Goal: Information Seeking & Learning: Learn about a topic

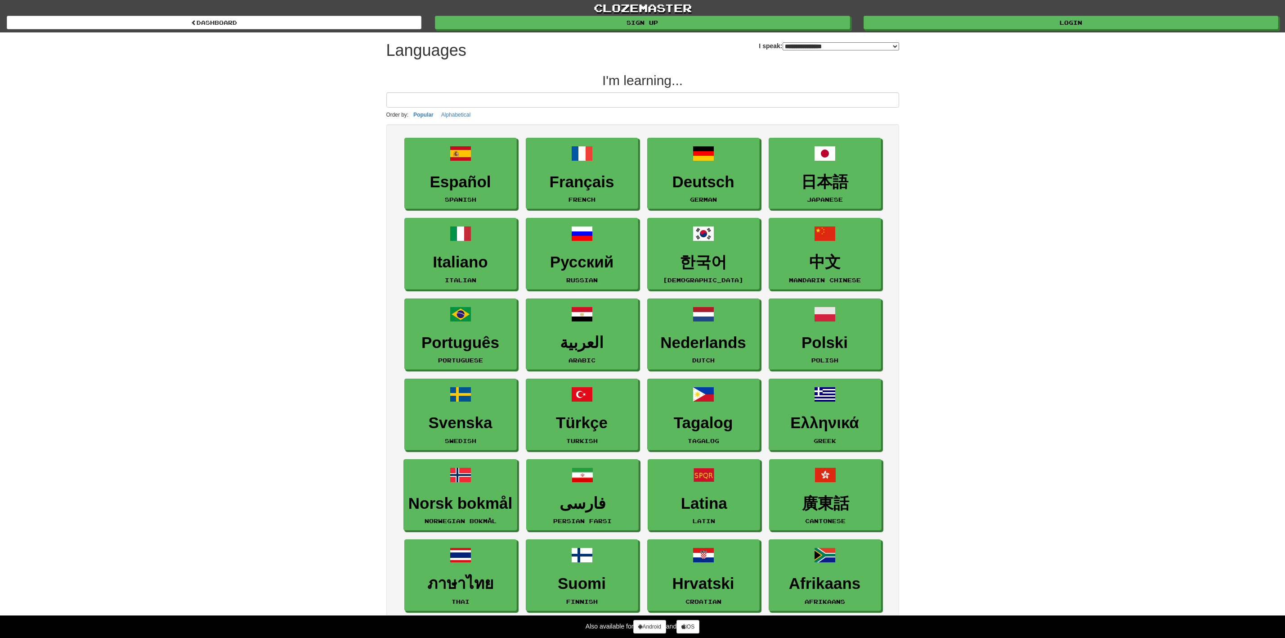
select select "*******"
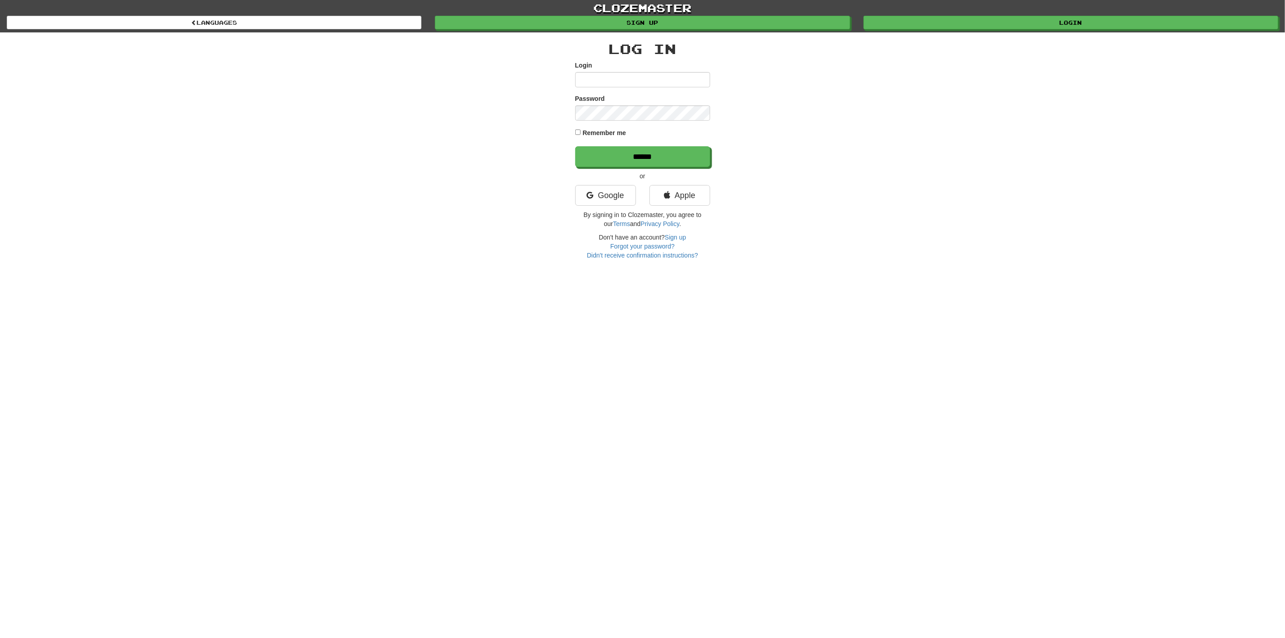
click at [610, 77] on input "Login" at bounding box center [642, 79] width 135 height 15
type input "**********"
click at [575, 146] on input "******" at bounding box center [642, 156] width 135 height 21
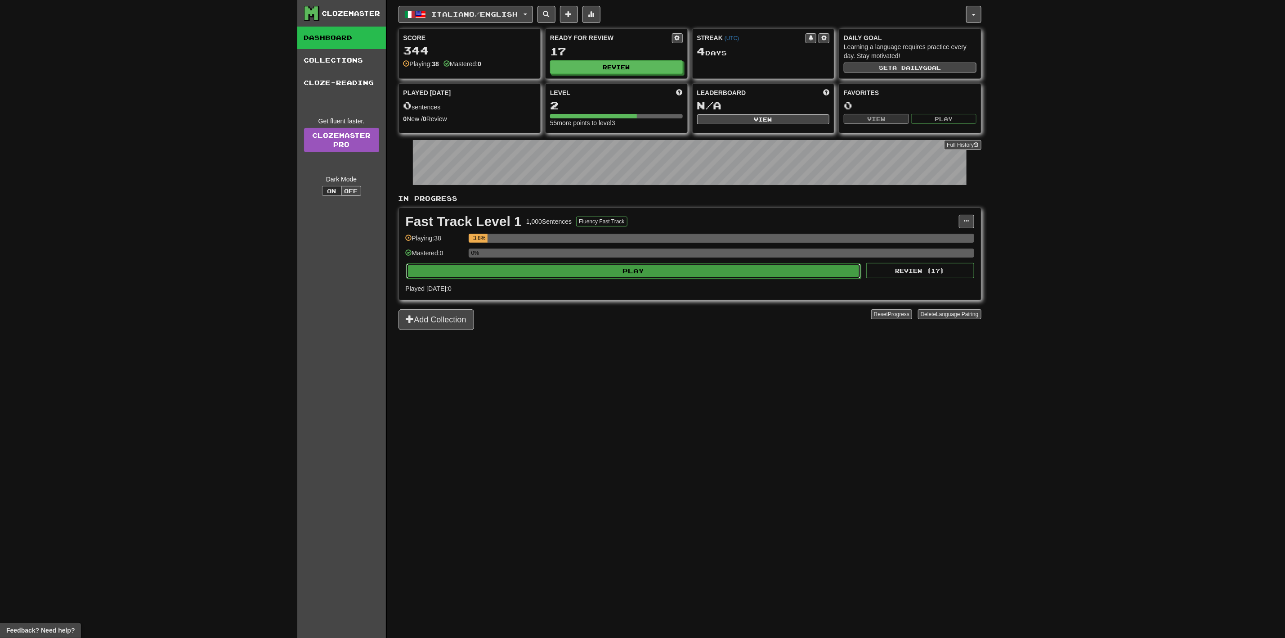
click at [678, 276] on button "Play" at bounding box center [633, 270] width 455 height 15
select select "**"
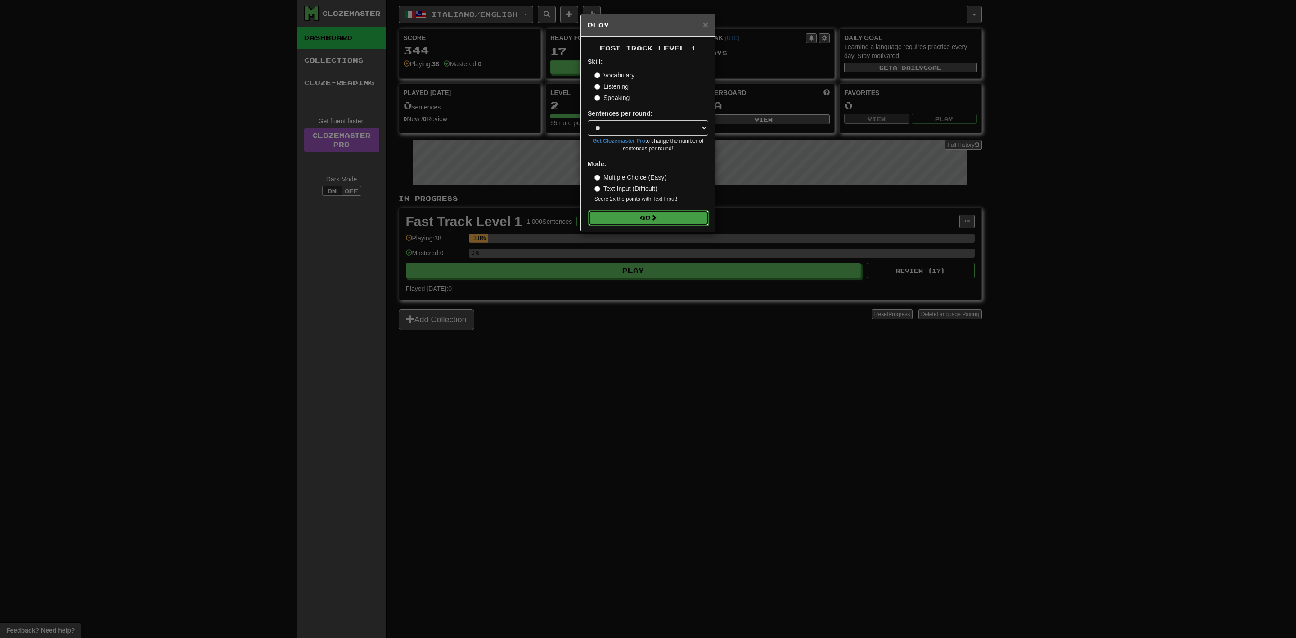
click at [659, 220] on button "Go" at bounding box center [648, 217] width 121 height 15
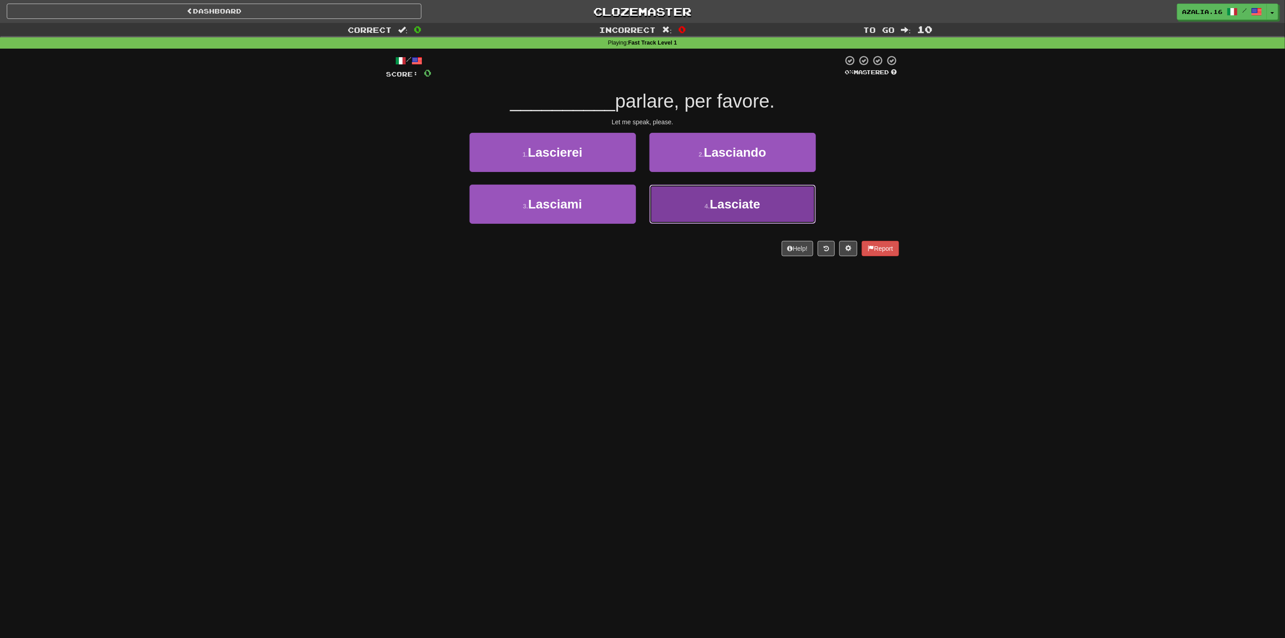
click at [717, 218] on button "4 . Lasciate" at bounding box center [733, 203] width 166 height 39
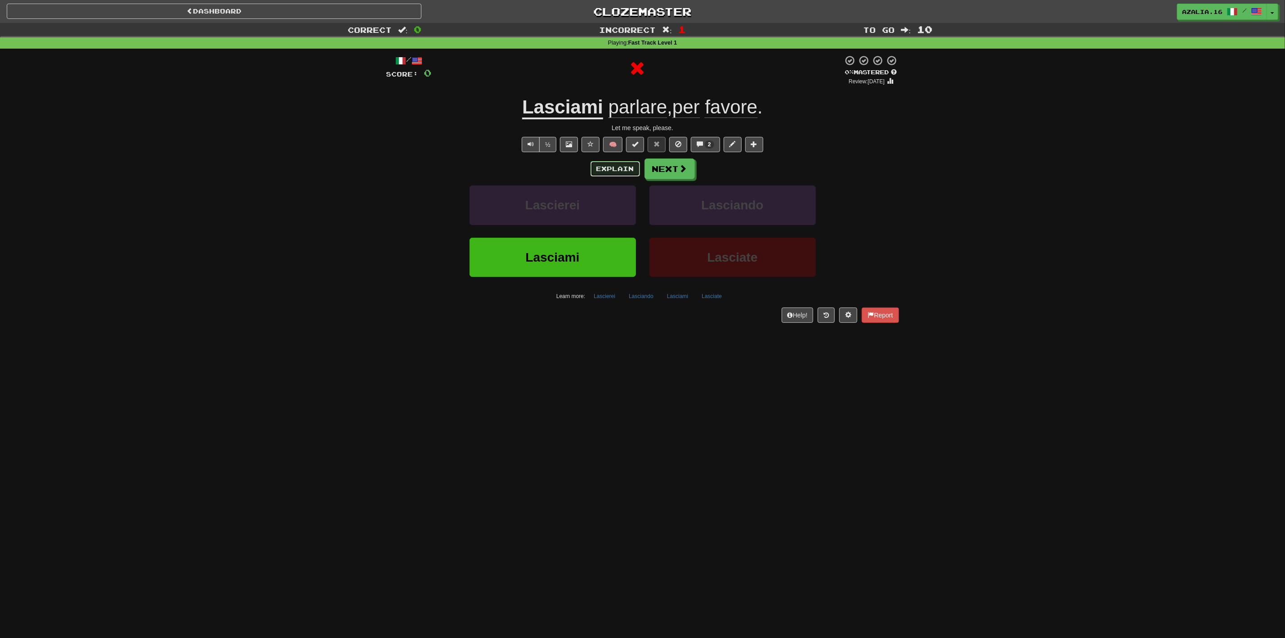
click at [617, 173] on button "Explain" at bounding box center [615, 168] width 49 height 15
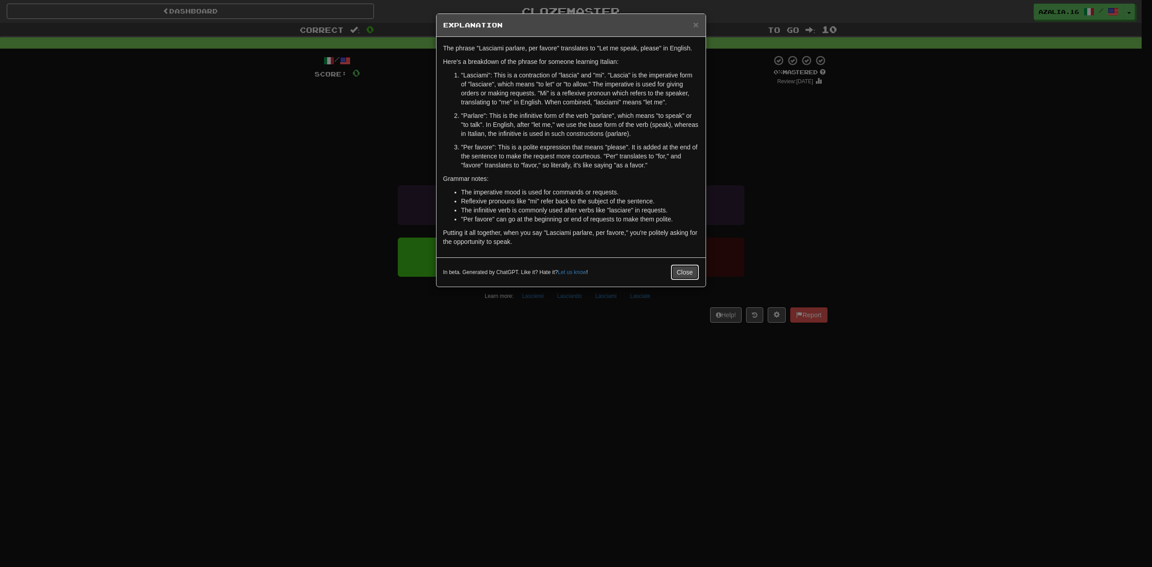
click at [672, 268] on button "Close" at bounding box center [685, 272] width 28 height 15
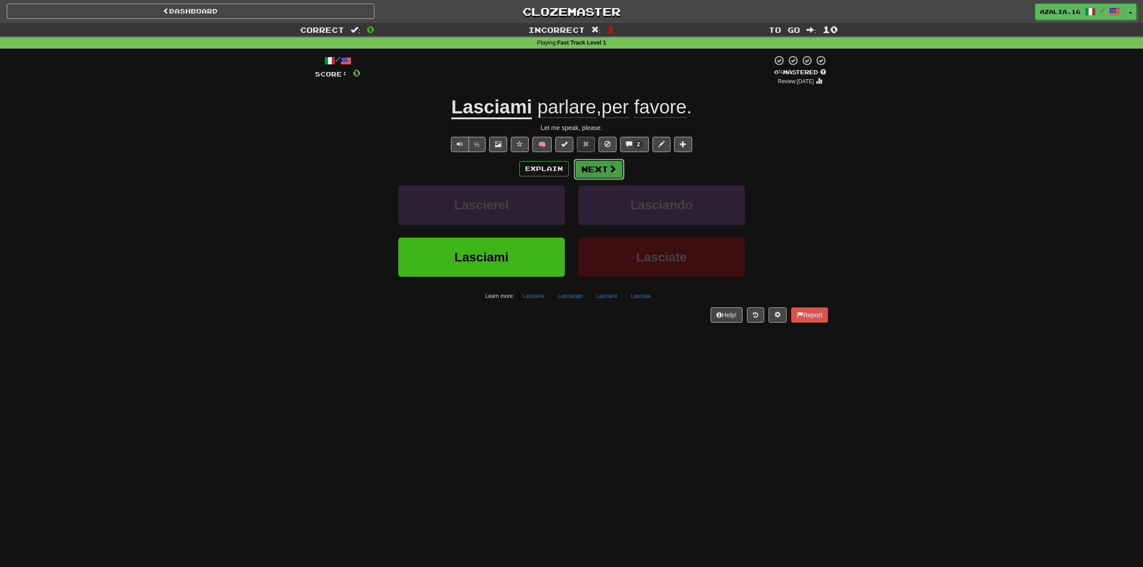
click at [599, 171] on button "Next" at bounding box center [599, 169] width 50 height 21
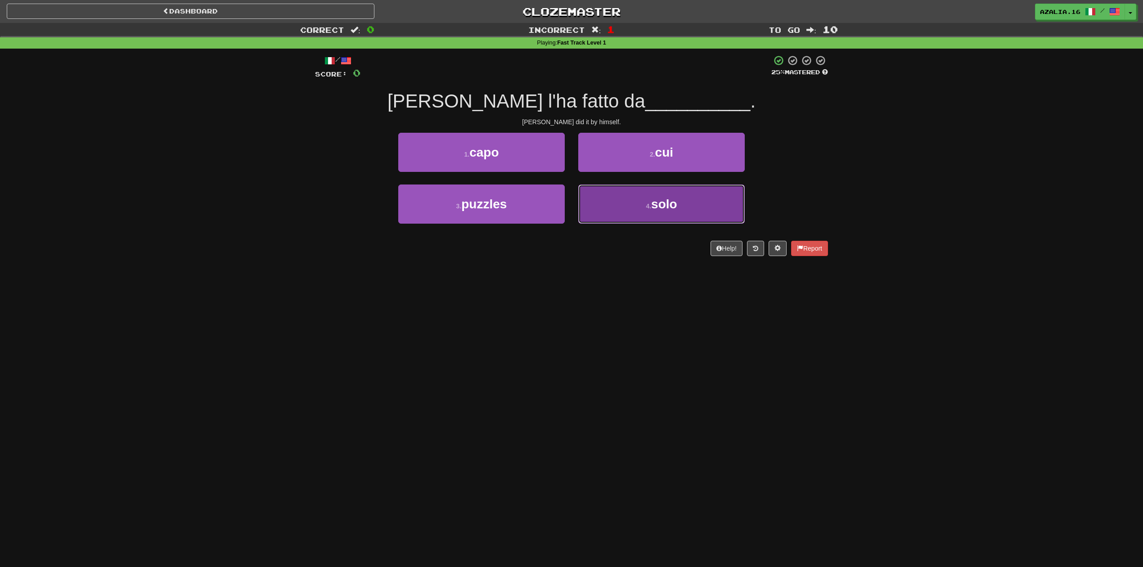
click at [670, 200] on span "solo" at bounding box center [664, 204] width 26 height 14
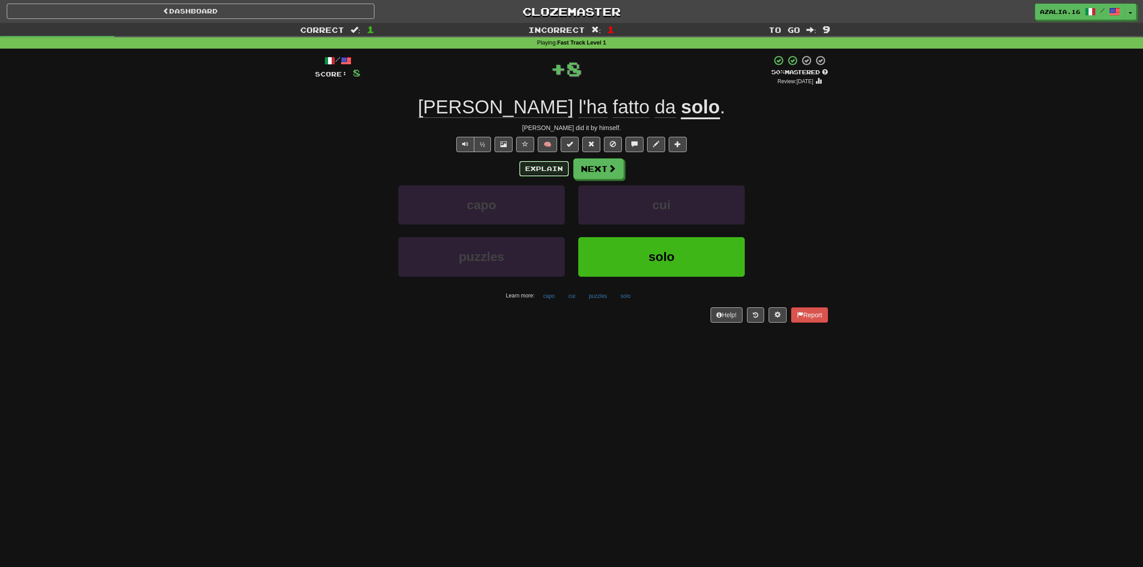
click at [562, 169] on button "Explain" at bounding box center [543, 168] width 49 height 15
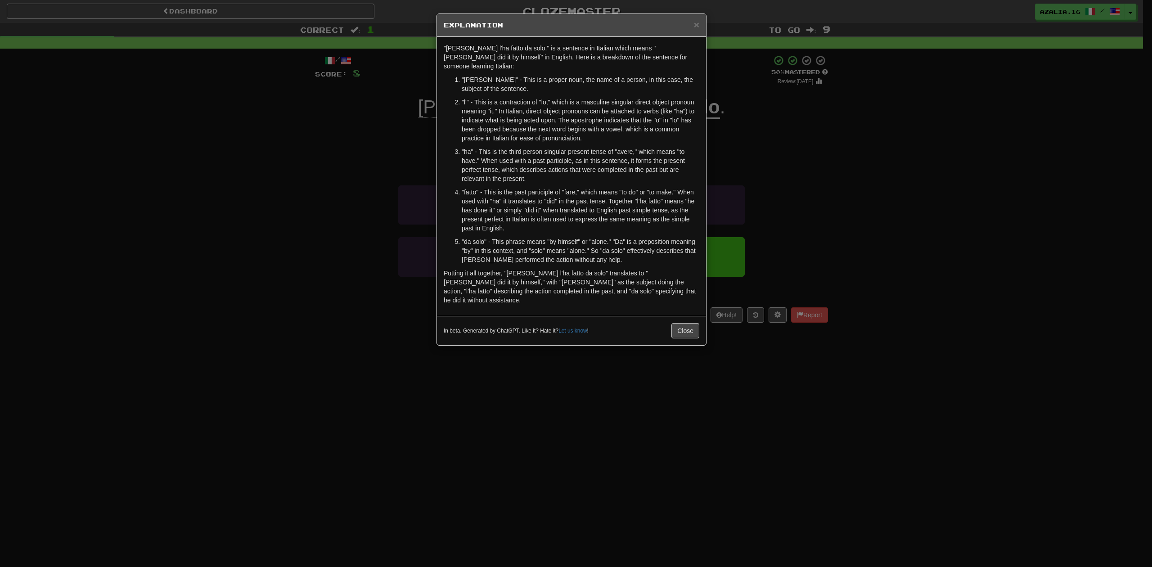
click at [686, 316] on div "In beta. Generated by ChatGPT. Like it? Hate it? Let us know ! Close" at bounding box center [571, 330] width 269 height 29
click at [688, 323] on button "Close" at bounding box center [685, 330] width 28 height 15
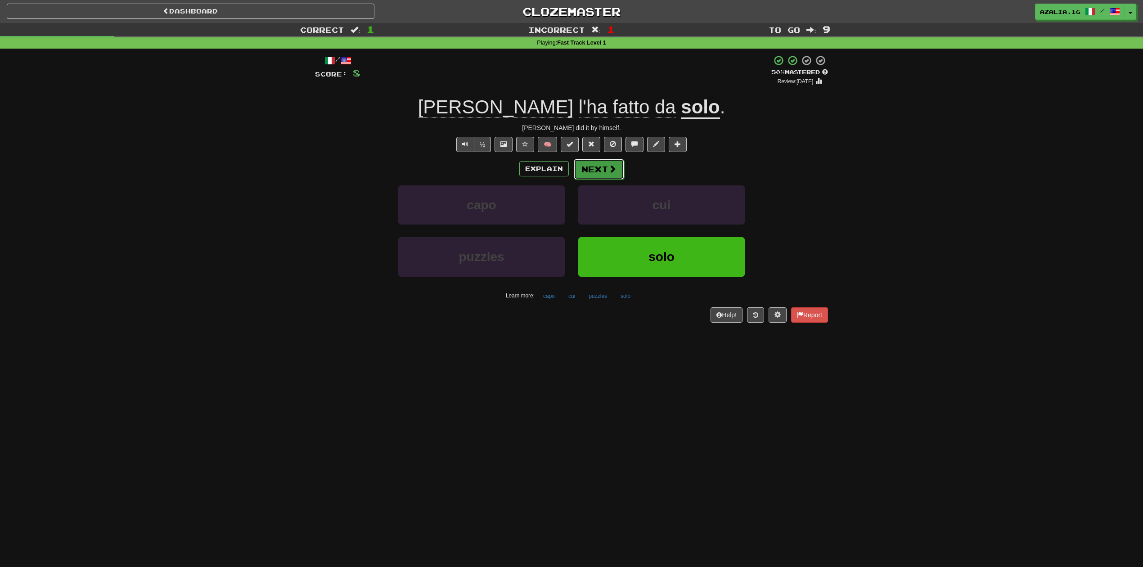
click at [608, 166] on span at bounding box center [612, 169] width 8 height 8
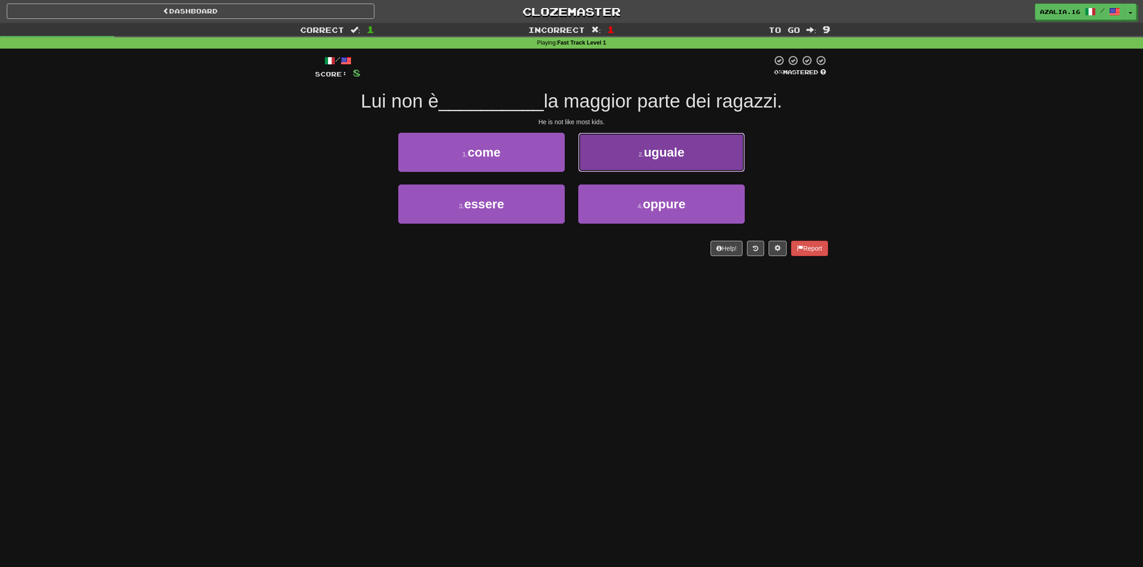
click at [677, 157] on span "uguale" at bounding box center [664, 152] width 40 height 14
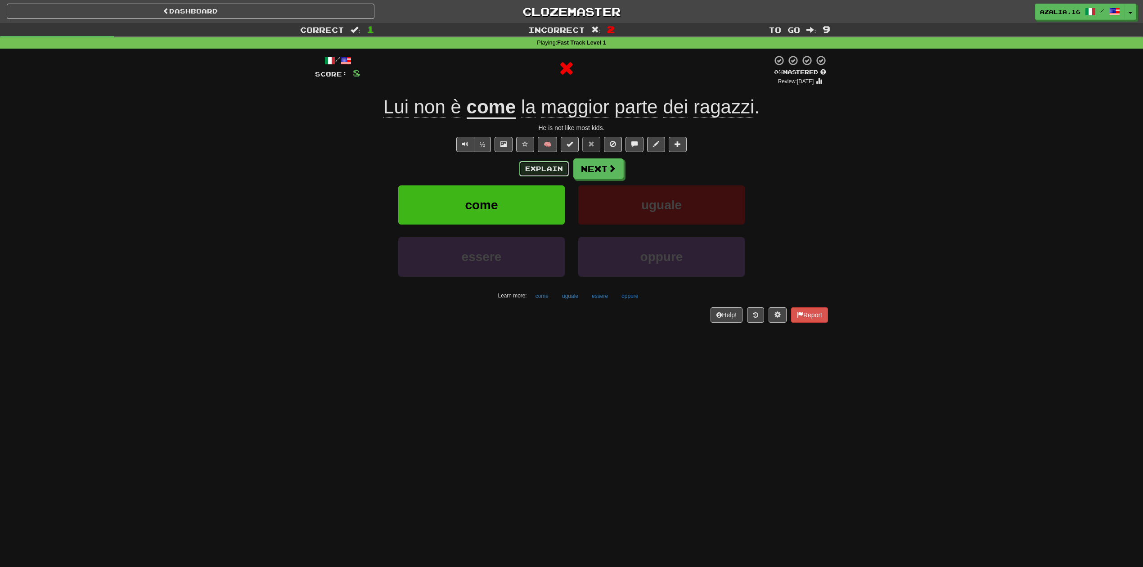
click at [544, 170] on button "Explain" at bounding box center [543, 168] width 49 height 15
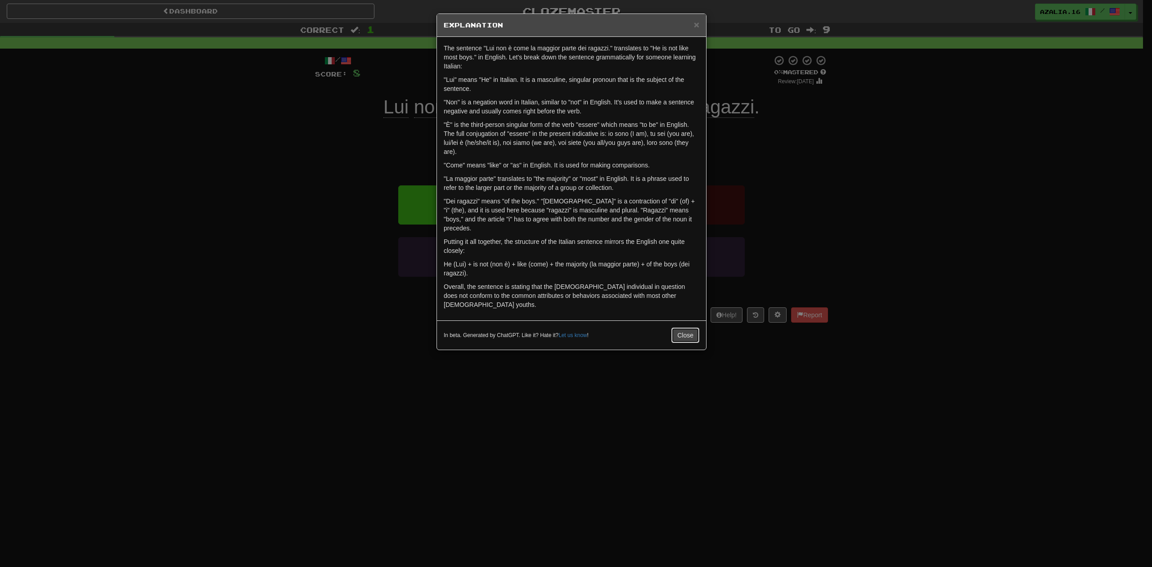
click at [688, 328] on button "Close" at bounding box center [685, 335] width 28 height 15
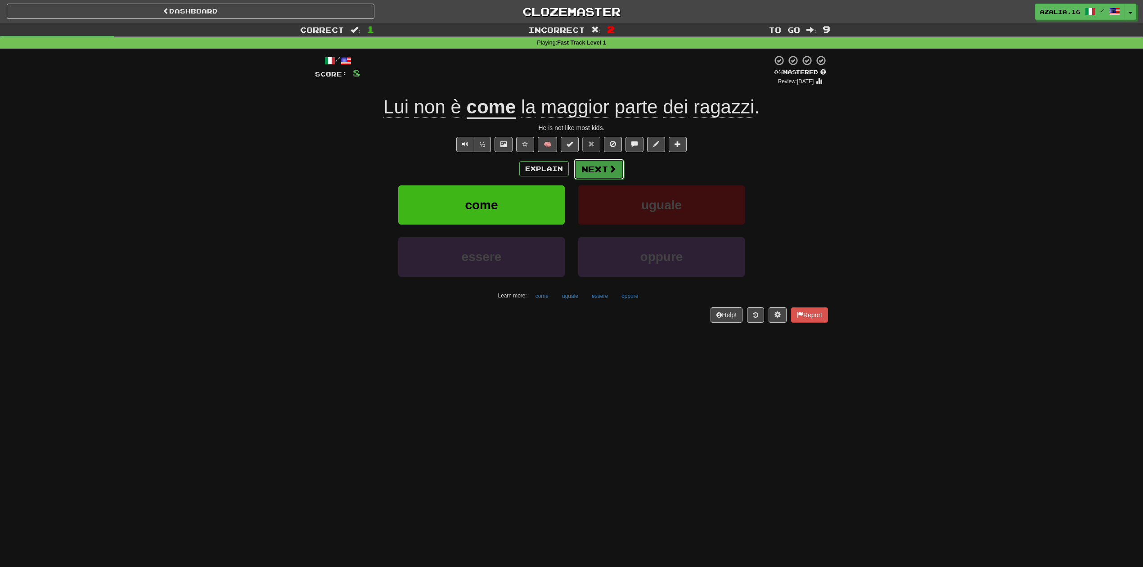
click at [595, 164] on button "Next" at bounding box center [599, 169] width 50 height 21
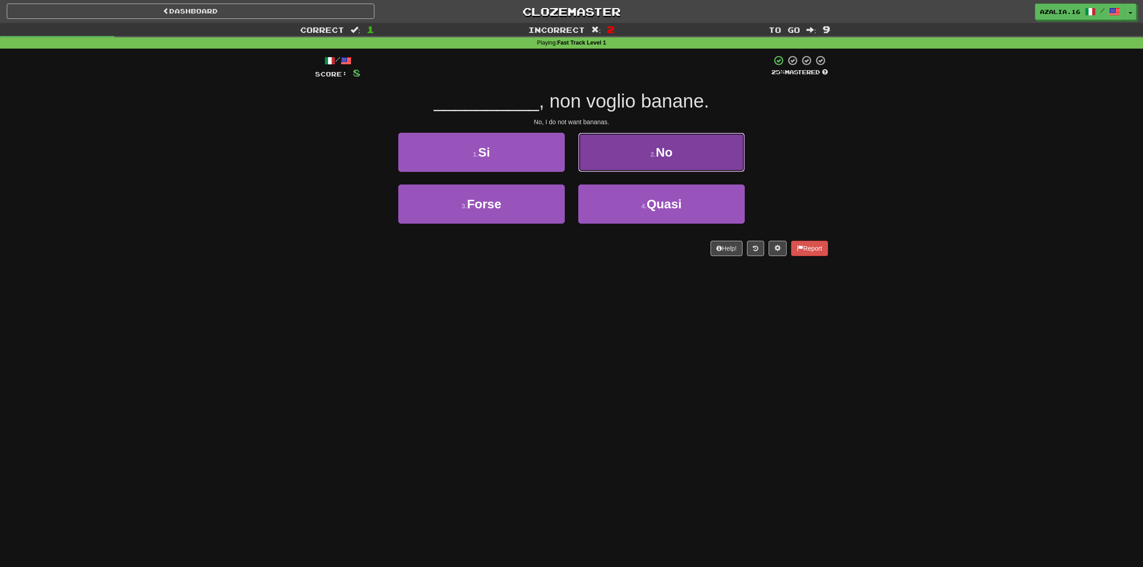
click at [654, 143] on button "2 . No" at bounding box center [661, 152] width 166 height 39
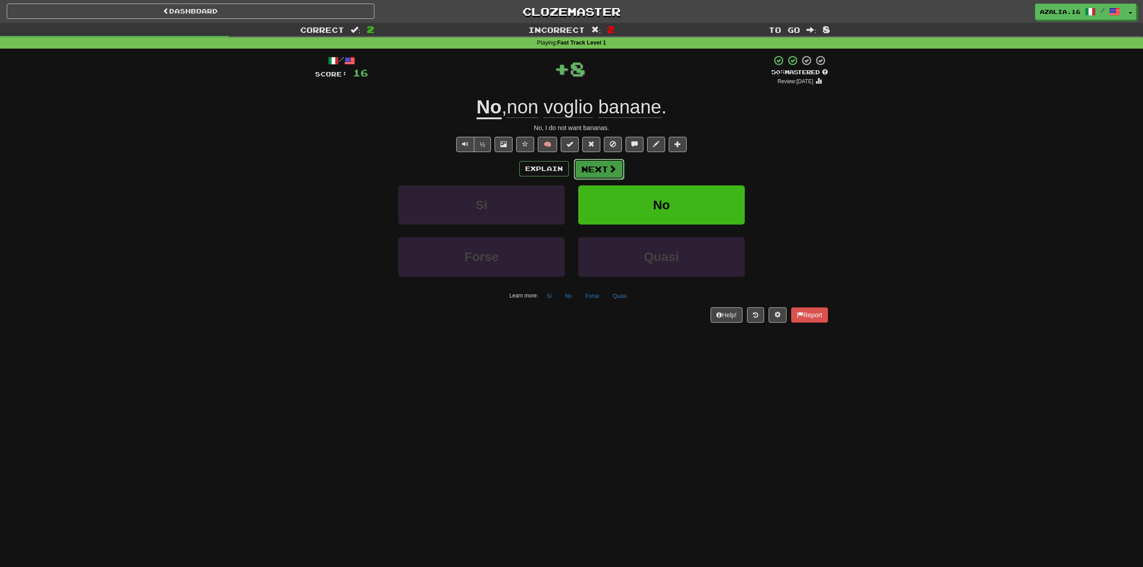
click at [611, 165] on span at bounding box center [612, 169] width 8 height 8
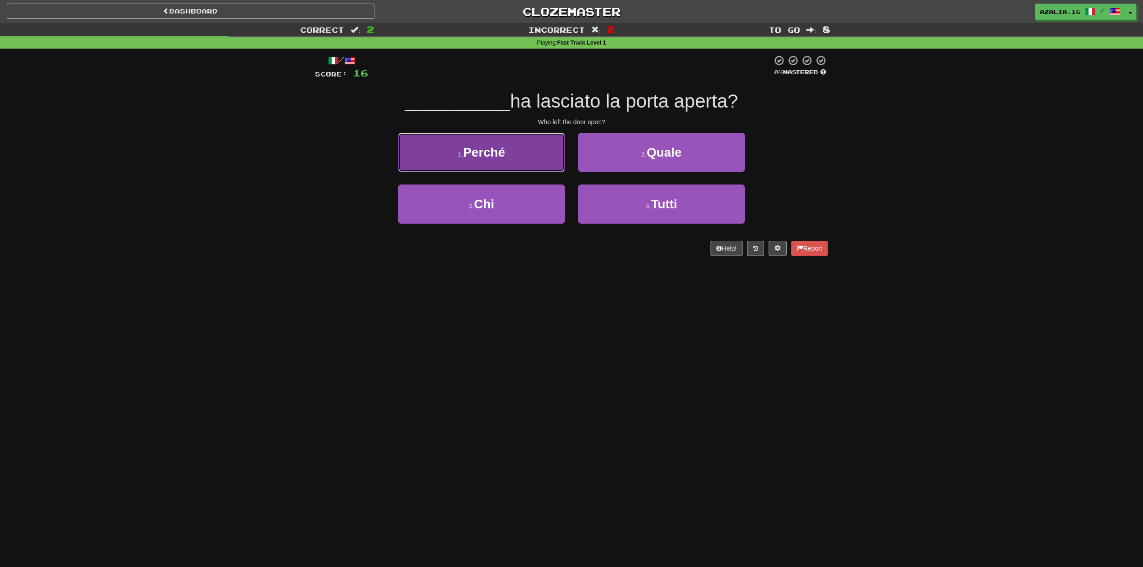
click at [519, 156] on button "1 . Perché" at bounding box center [481, 152] width 166 height 39
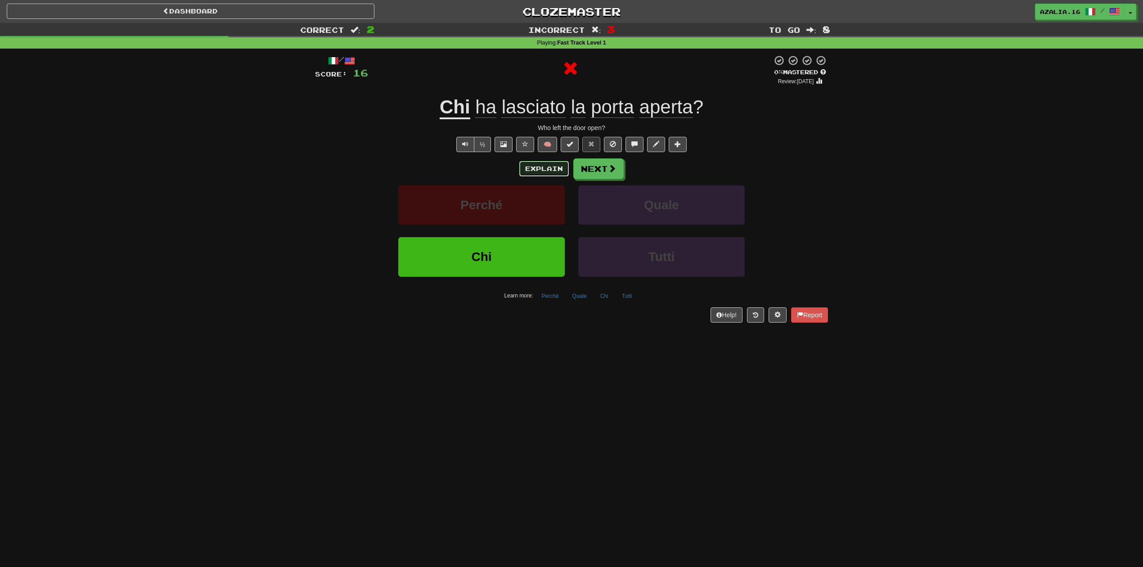
click at [540, 169] on button "Explain" at bounding box center [543, 168] width 49 height 15
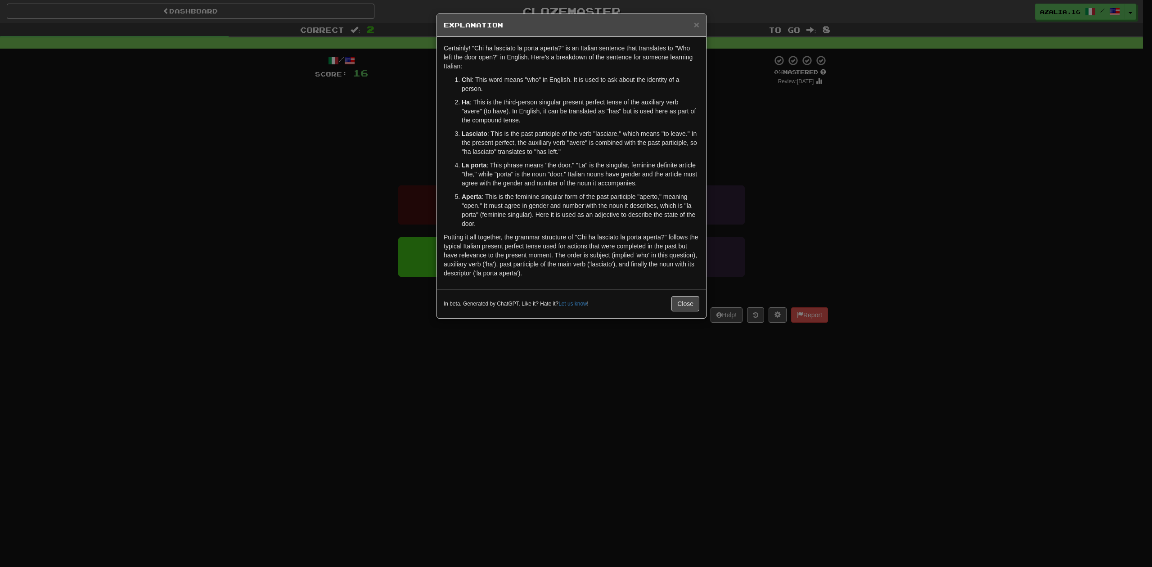
click at [677, 294] on div "In beta. Generated by ChatGPT. Like it? Hate it? Let us know ! Close" at bounding box center [571, 303] width 269 height 29
click at [680, 301] on button "Close" at bounding box center [685, 303] width 28 height 15
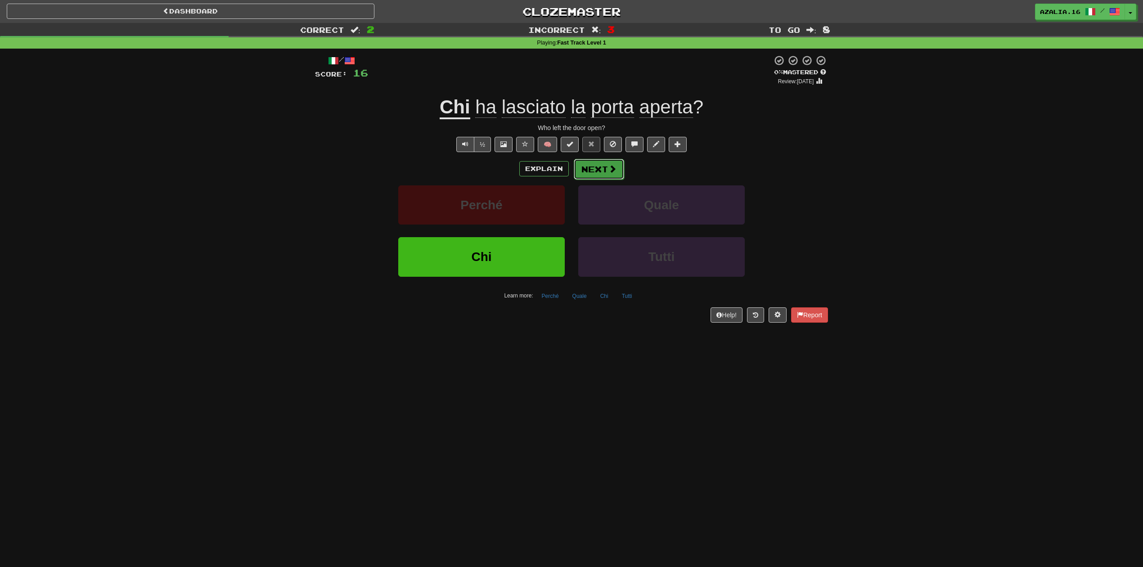
click at [606, 166] on button "Next" at bounding box center [599, 169] width 50 height 21
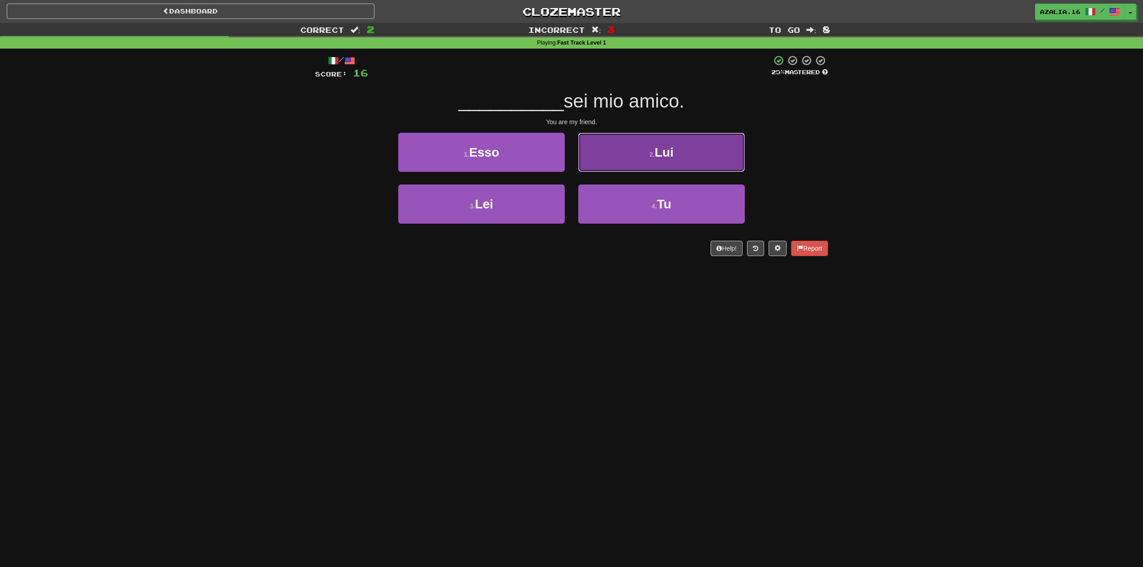
click at [623, 155] on button "2 . Lui" at bounding box center [661, 152] width 166 height 39
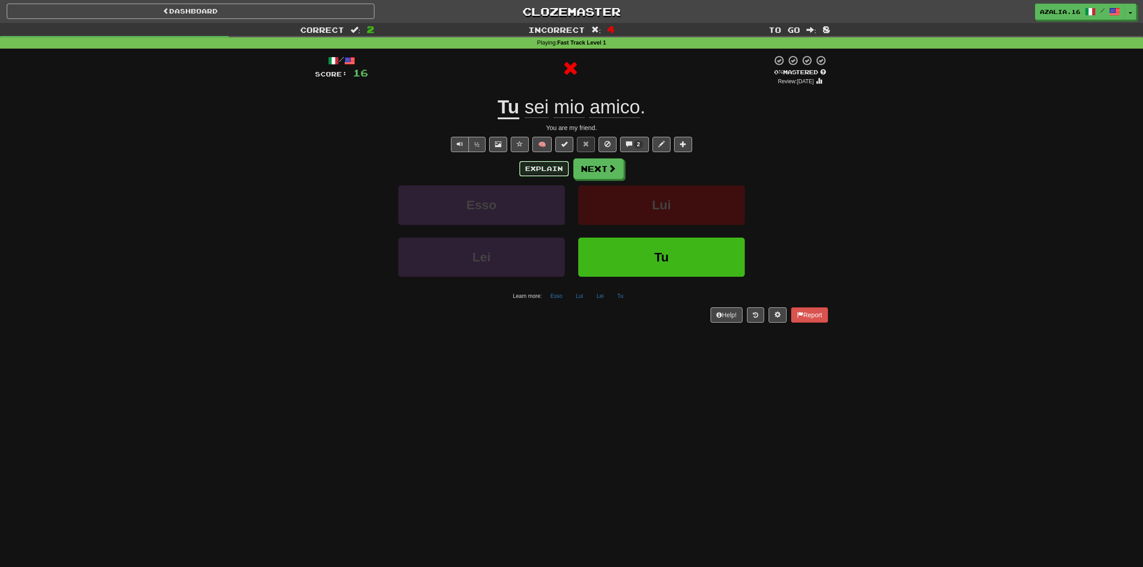
click at [537, 171] on button "Explain" at bounding box center [543, 168] width 49 height 15
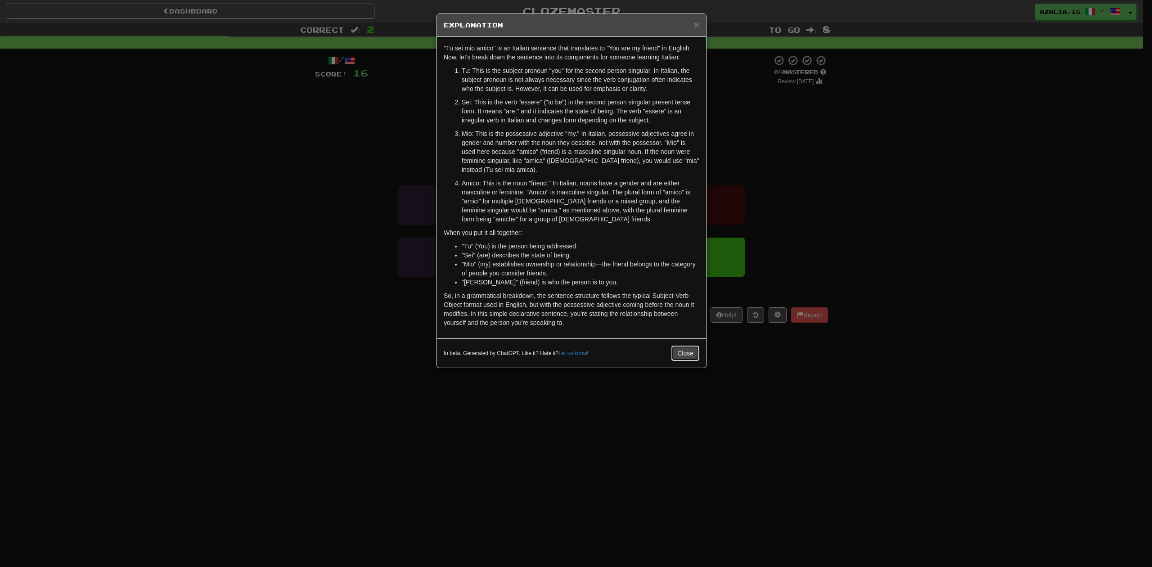
click at [681, 353] on button "Close" at bounding box center [685, 353] width 28 height 15
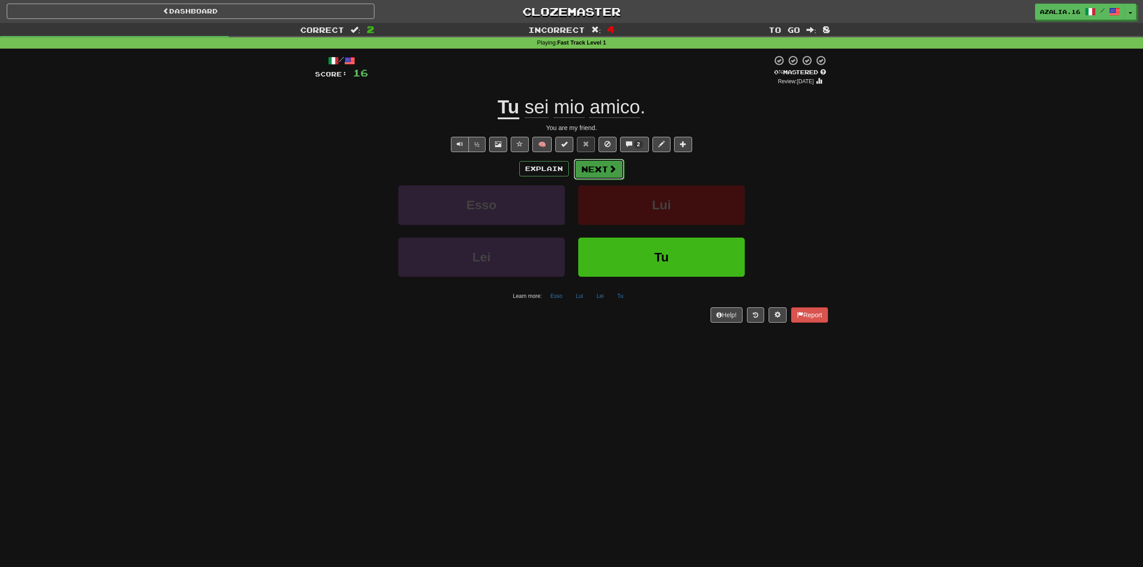
click at [598, 161] on button "Next" at bounding box center [599, 169] width 50 height 21
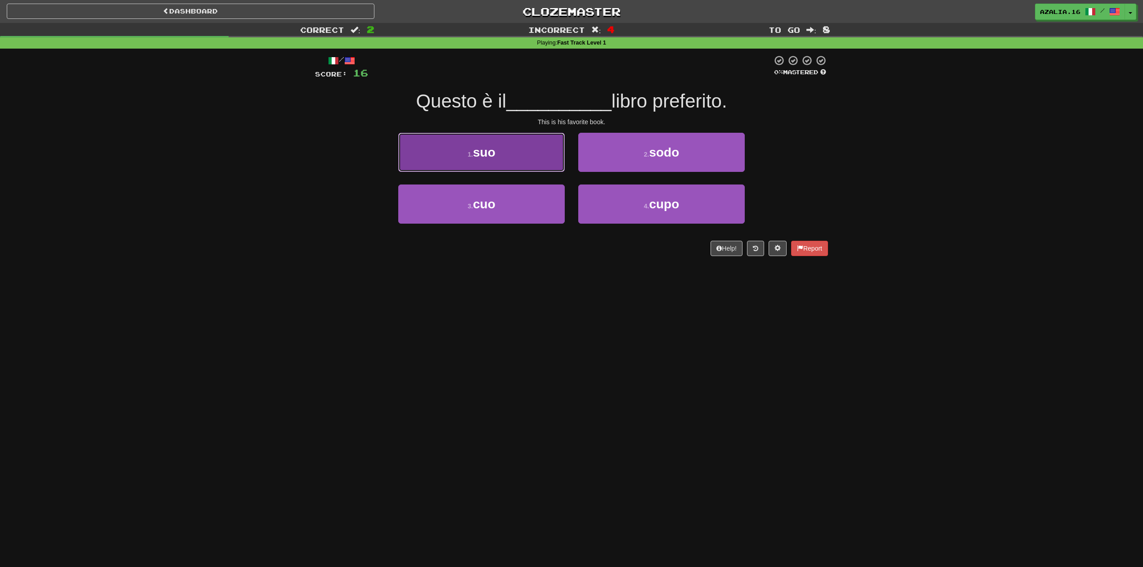
click at [525, 143] on button "1 . suo" at bounding box center [481, 152] width 166 height 39
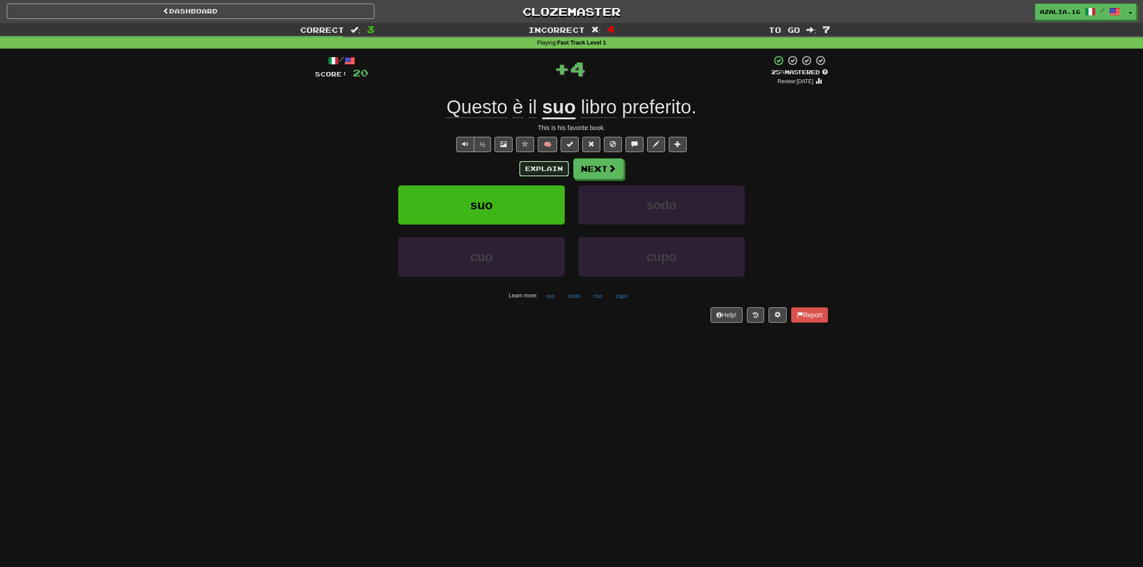
click at [558, 166] on button "Explain" at bounding box center [543, 168] width 49 height 15
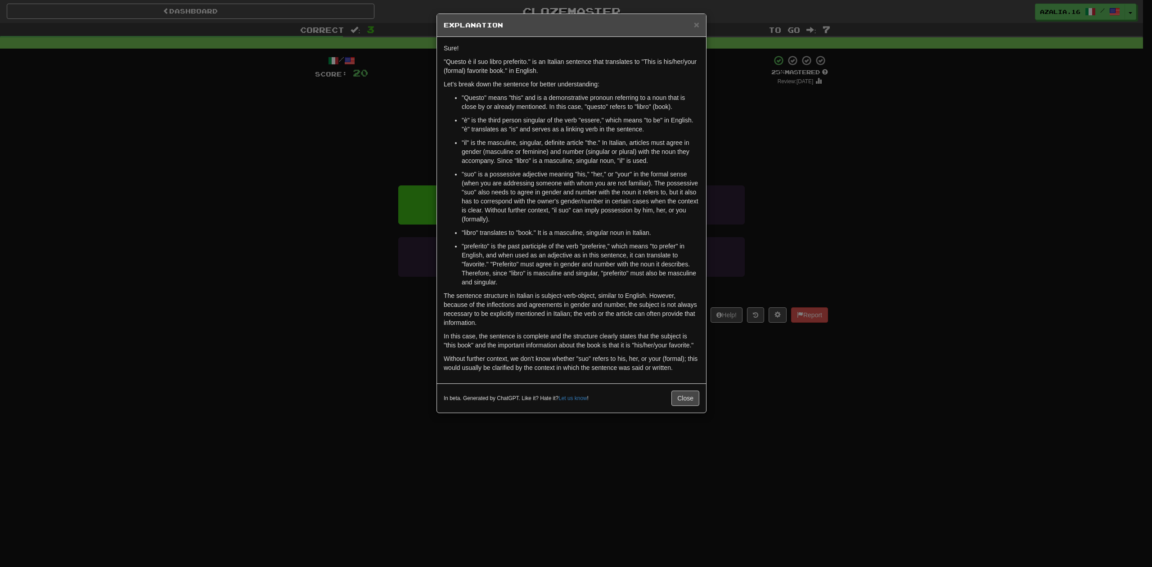
click at [670, 400] on div "In beta. Generated by ChatGPT. Like it? Hate it? Let us know ! Close" at bounding box center [572, 398] width 256 height 15
click at [686, 402] on button "Close" at bounding box center [685, 398] width 28 height 15
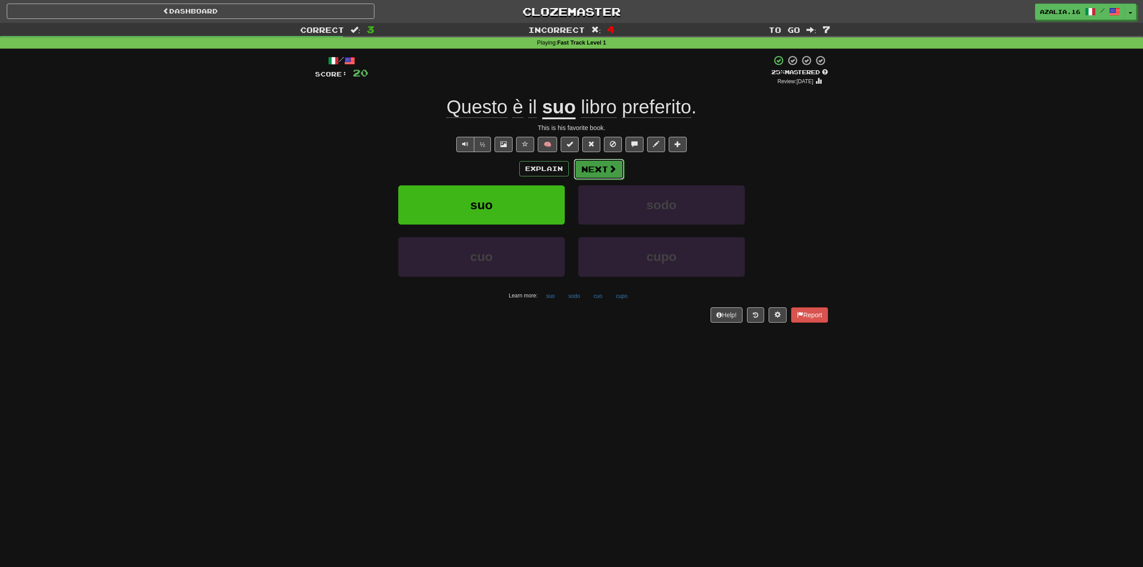
click at [585, 170] on button "Next" at bounding box center [599, 169] width 50 height 21
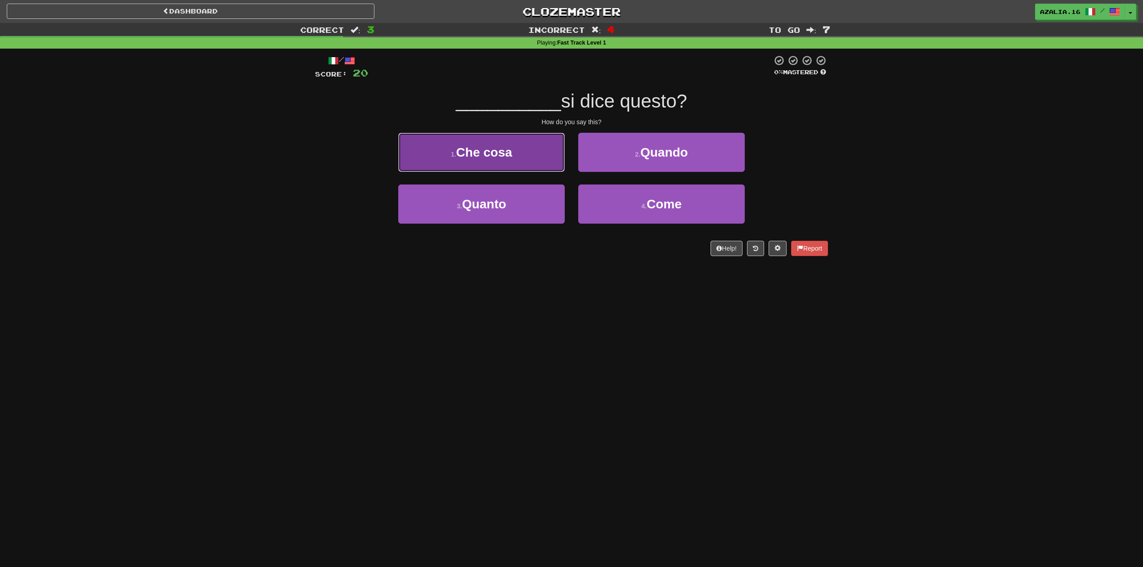
click at [524, 157] on button "1 . Che cosa" at bounding box center [481, 152] width 166 height 39
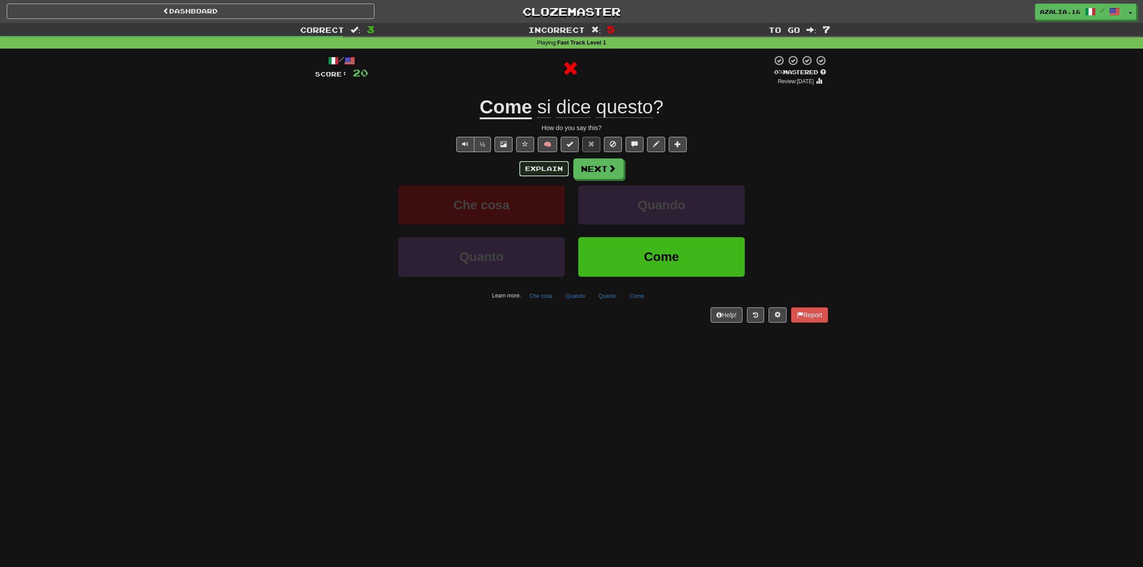
click at [535, 168] on button "Explain" at bounding box center [543, 168] width 49 height 15
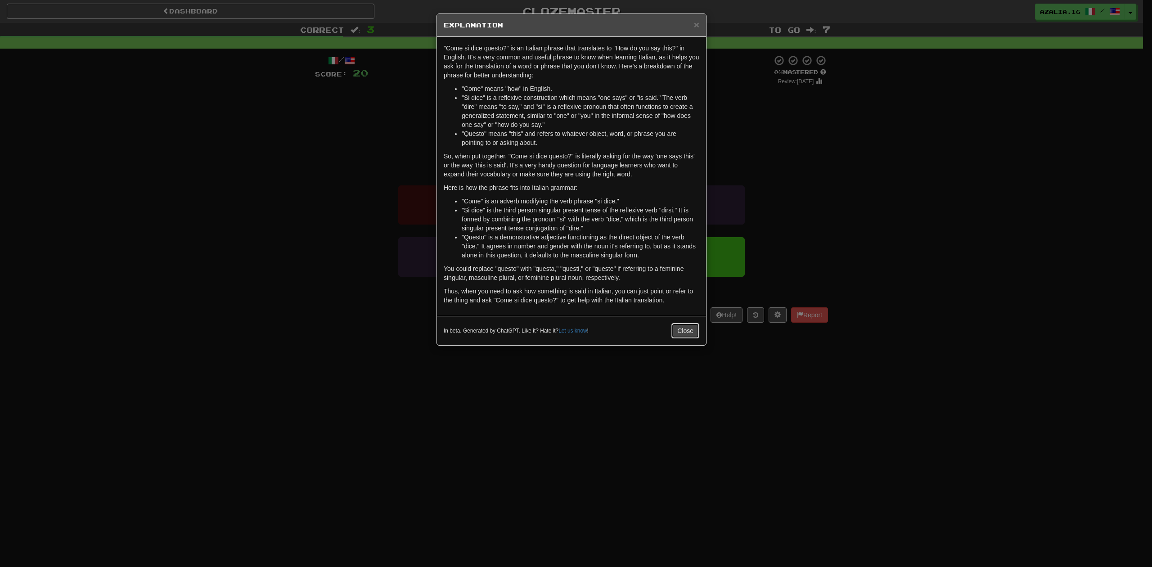
click at [686, 331] on button "Close" at bounding box center [685, 330] width 28 height 15
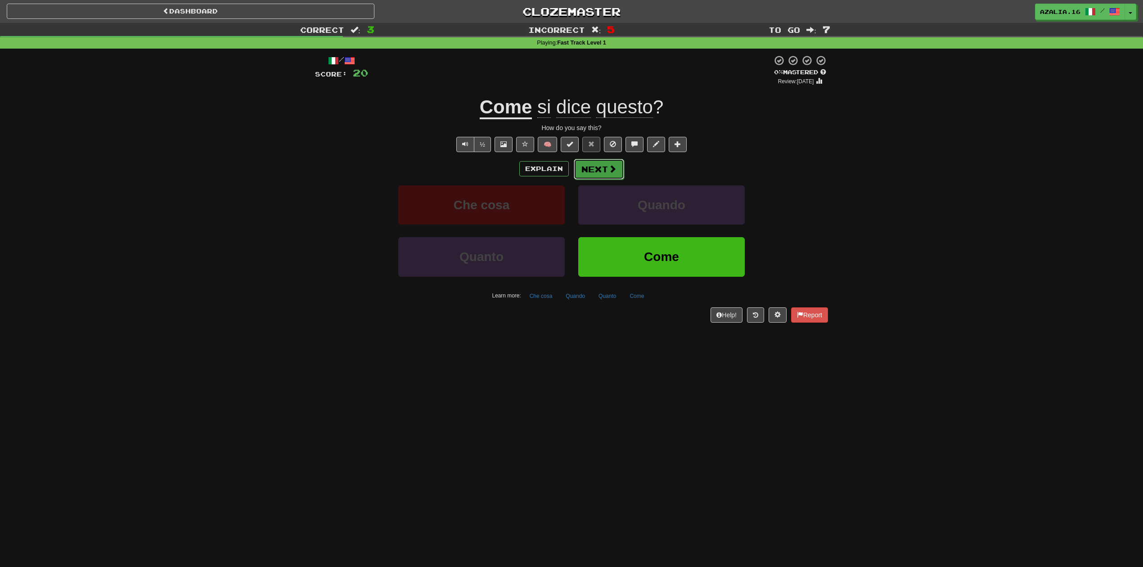
click at [600, 164] on button "Next" at bounding box center [599, 169] width 50 height 21
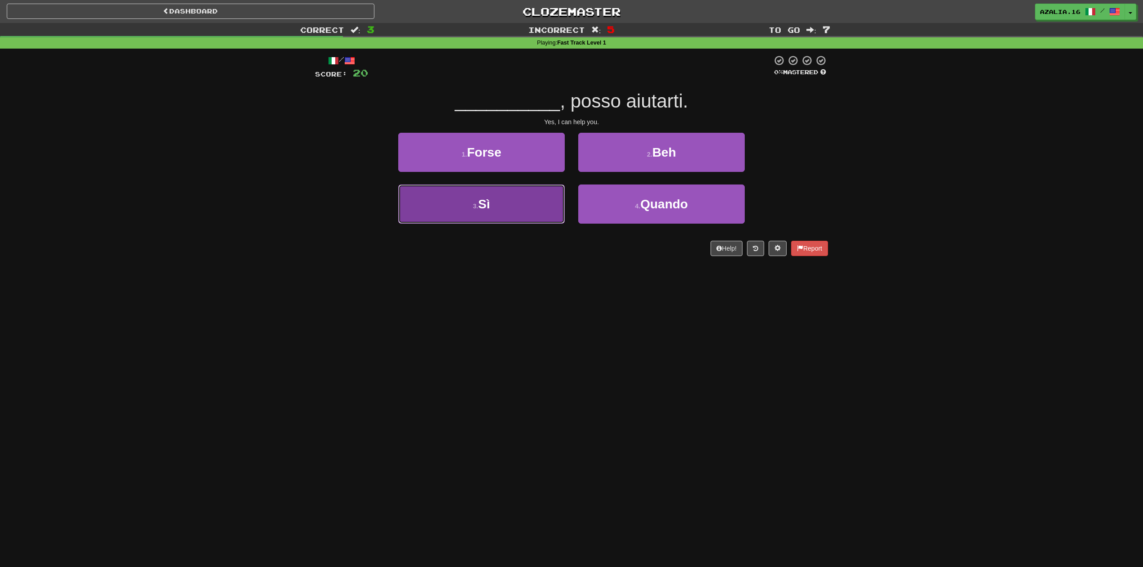
click at [521, 222] on button "3 . Sì" at bounding box center [481, 203] width 166 height 39
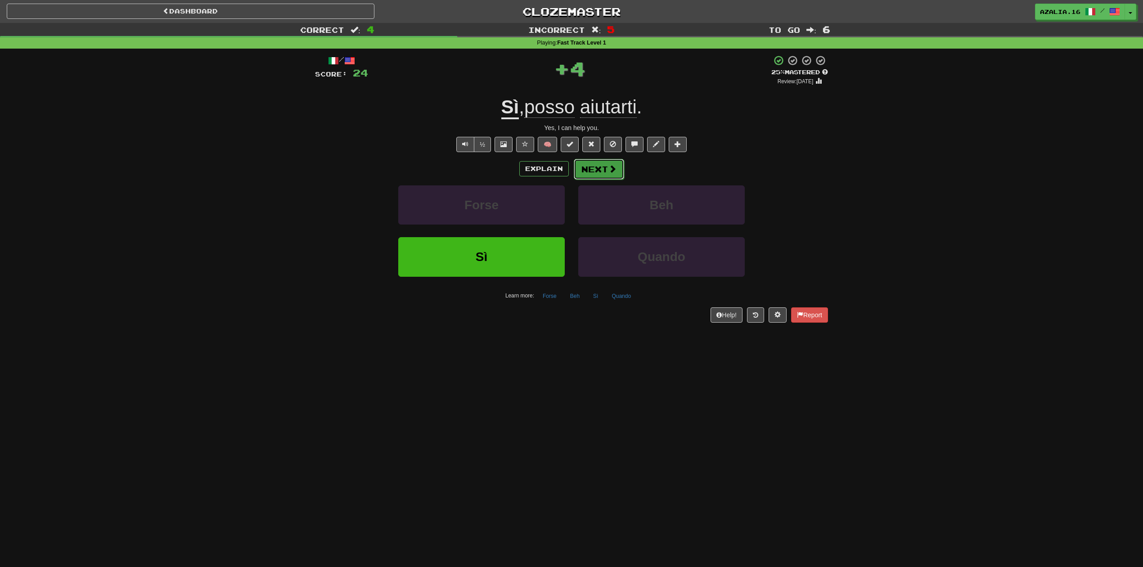
click at [584, 168] on button "Next" at bounding box center [599, 169] width 50 height 21
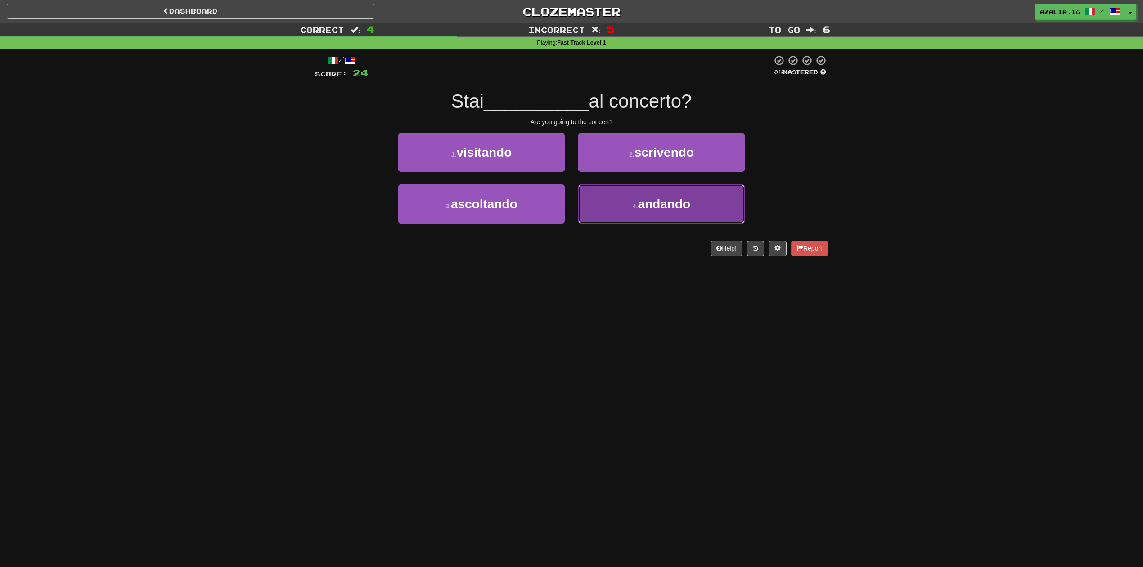
click at [672, 198] on span "andando" at bounding box center [664, 204] width 53 height 14
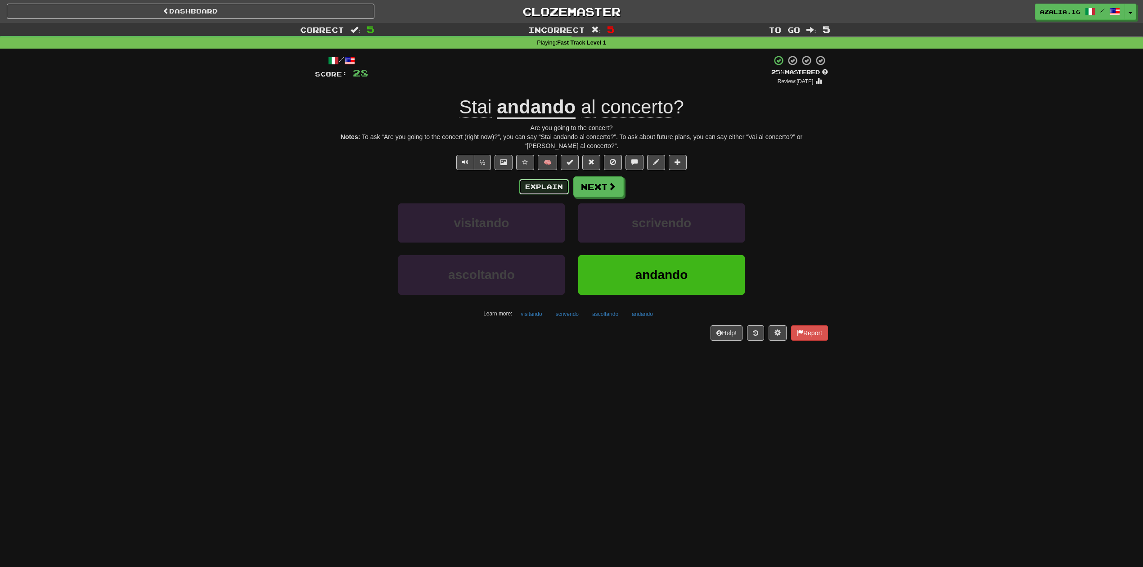
click at [538, 187] on button "Explain" at bounding box center [543, 186] width 49 height 15
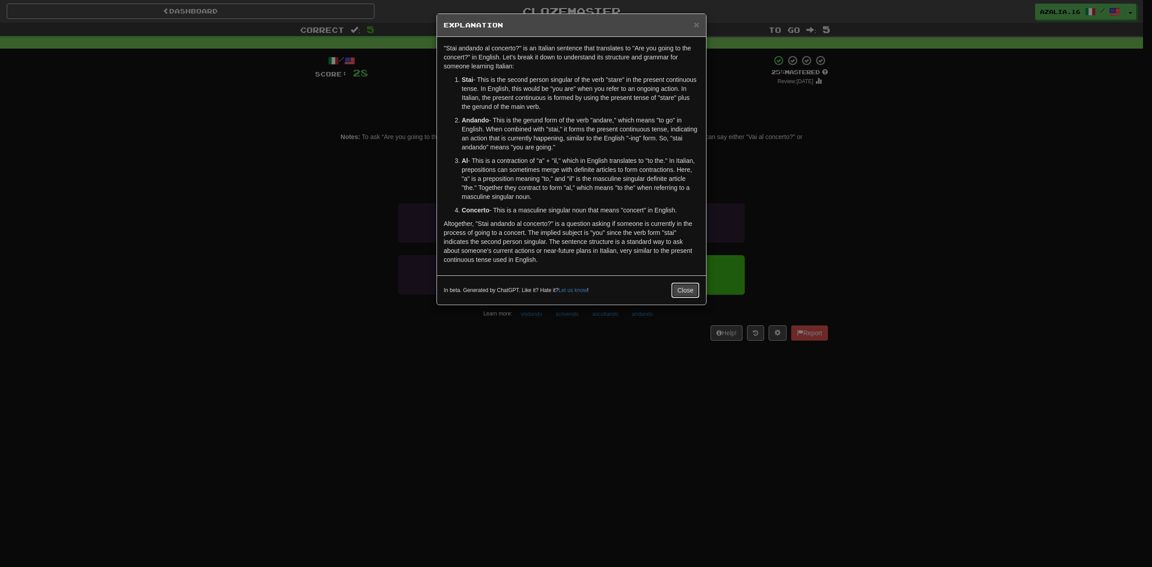
click at [684, 292] on button "Close" at bounding box center [685, 290] width 28 height 15
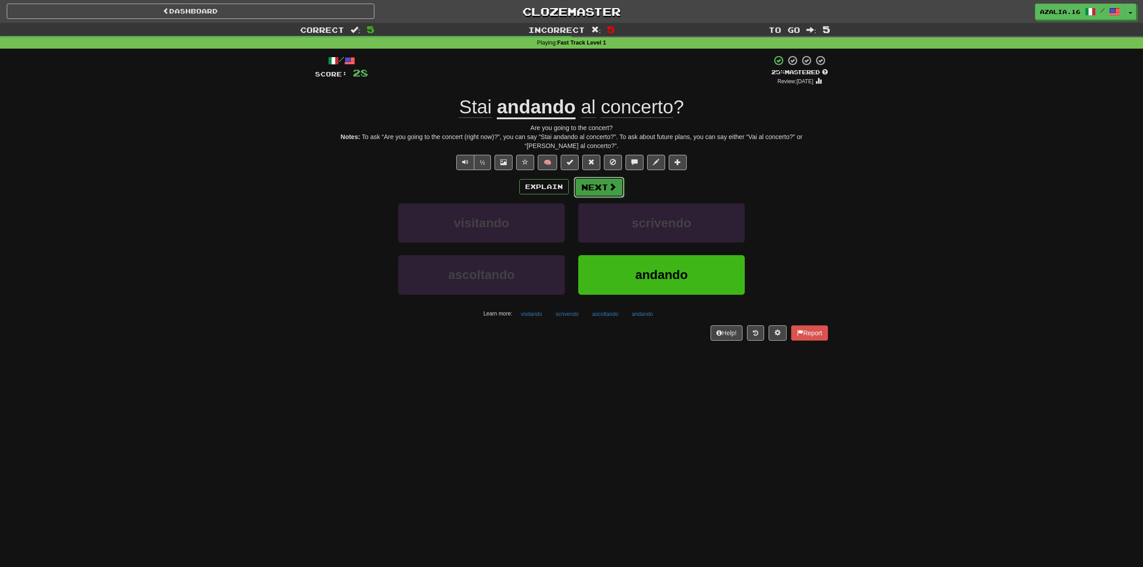
click at [602, 185] on button "Next" at bounding box center [599, 187] width 50 height 21
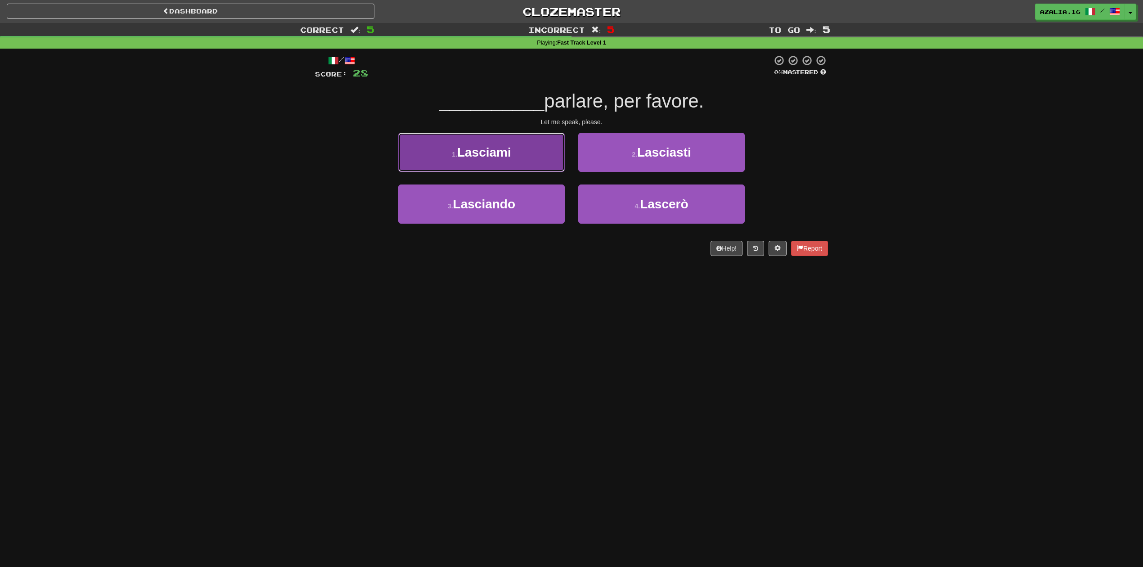
click at [504, 164] on button "1 . Lasciami" at bounding box center [481, 152] width 166 height 39
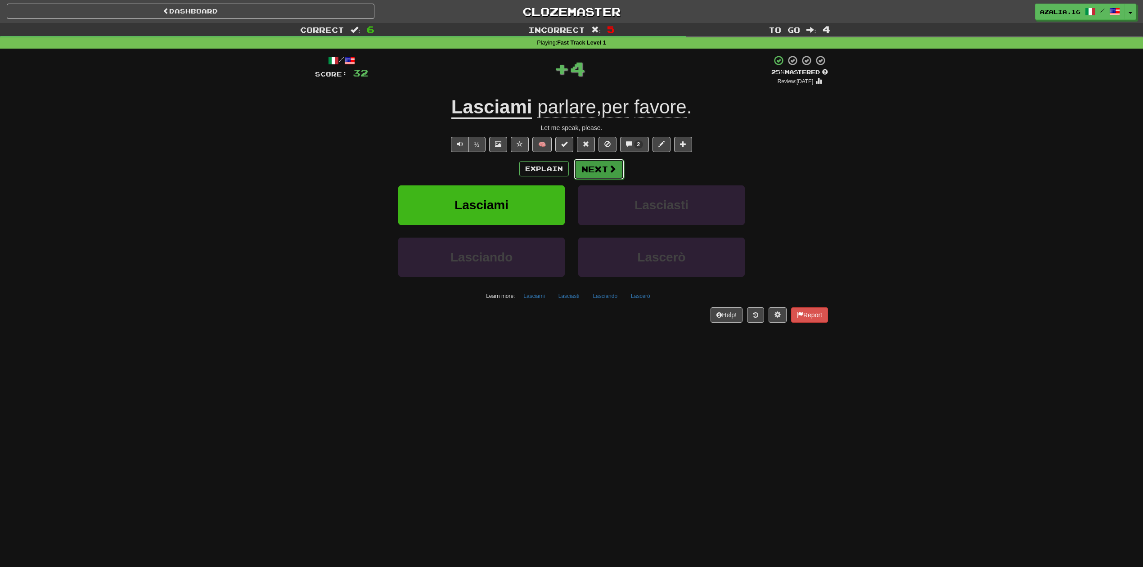
click at [589, 164] on button "Next" at bounding box center [599, 169] width 50 height 21
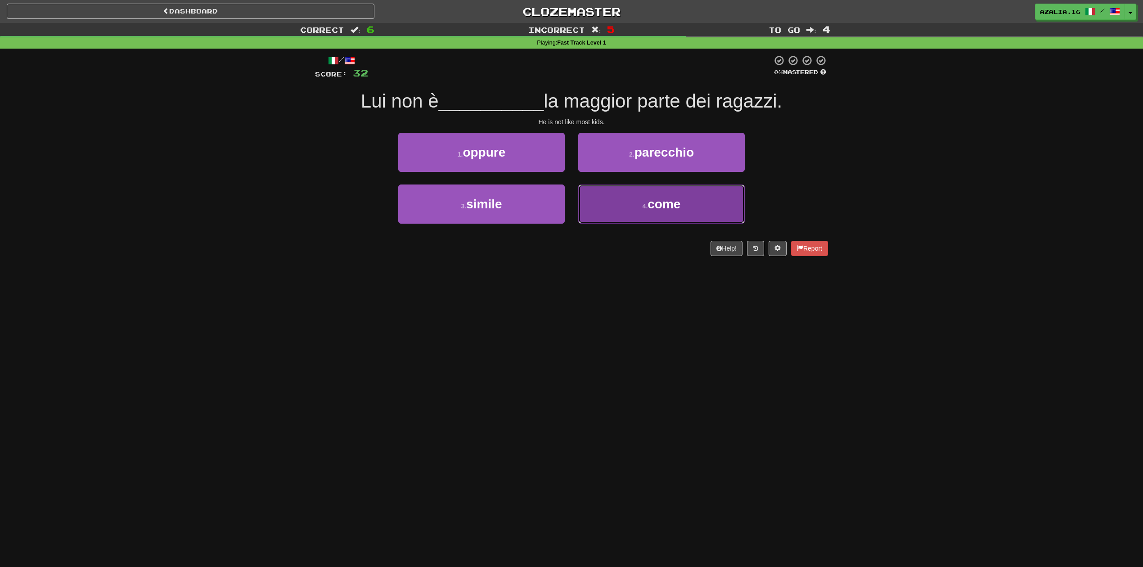
click at [719, 205] on button "4 . come" at bounding box center [661, 203] width 166 height 39
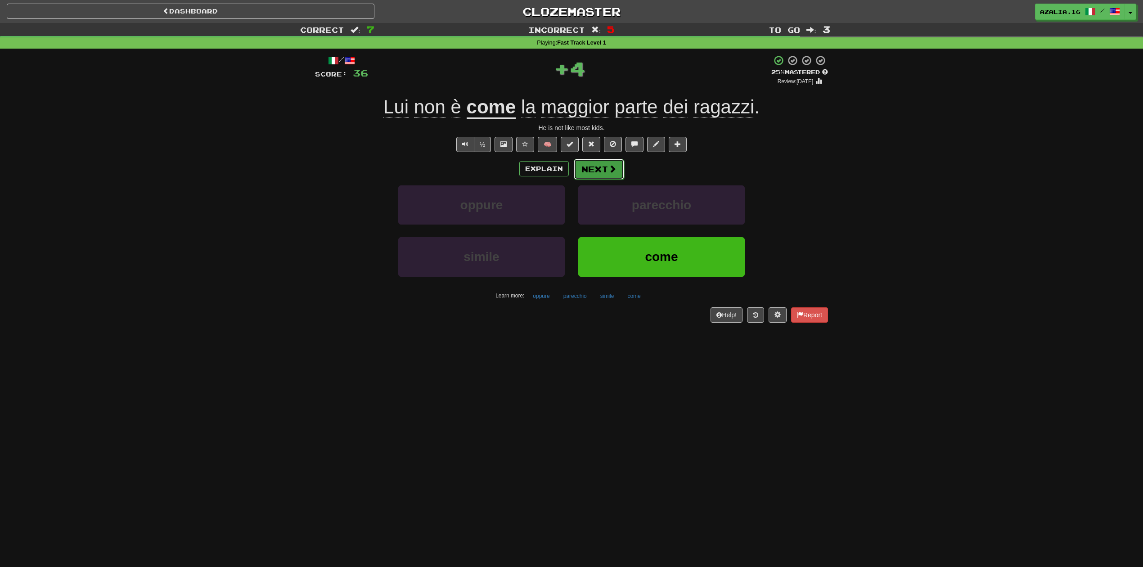
click at [609, 166] on span at bounding box center [612, 169] width 8 height 8
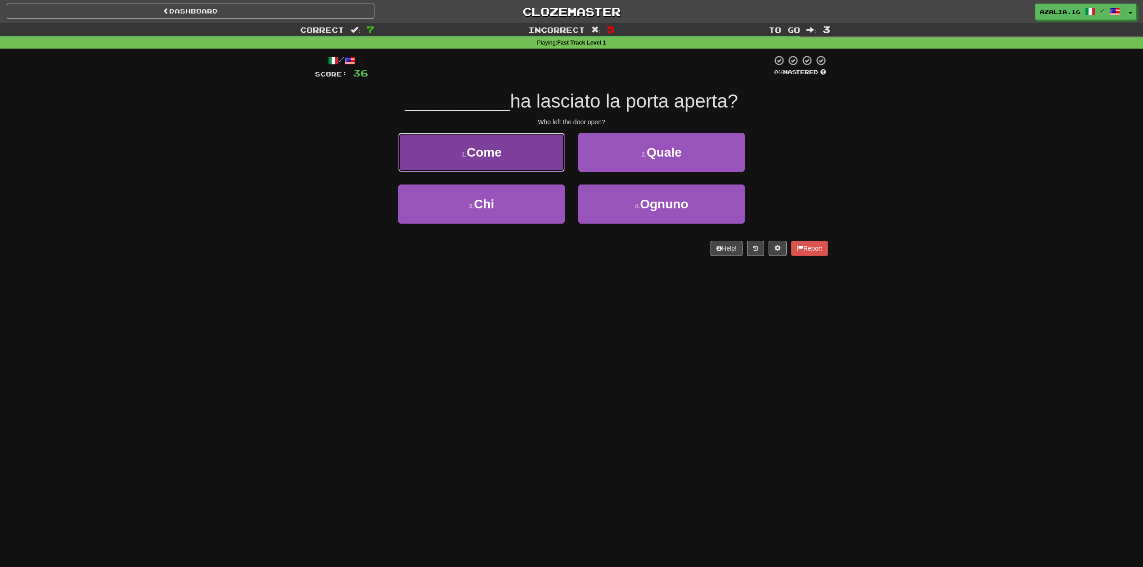
click at [508, 161] on button "1 . Come" at bounding box center [481, 152] width 166 height 39
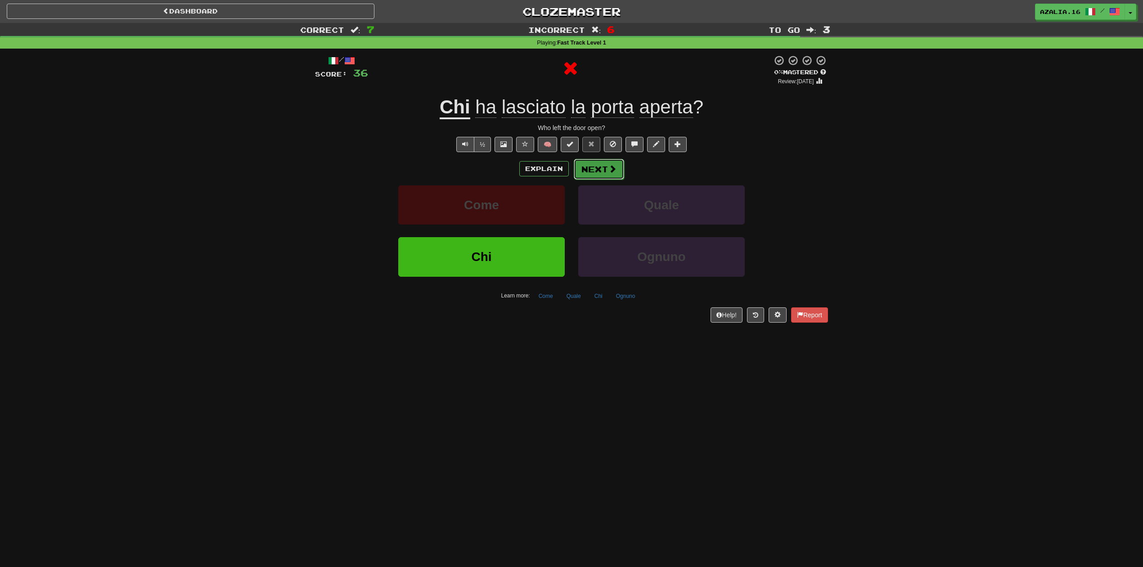
click at [593, 169] on button "Next" at bounding box center [599, 169] width 50 height 21
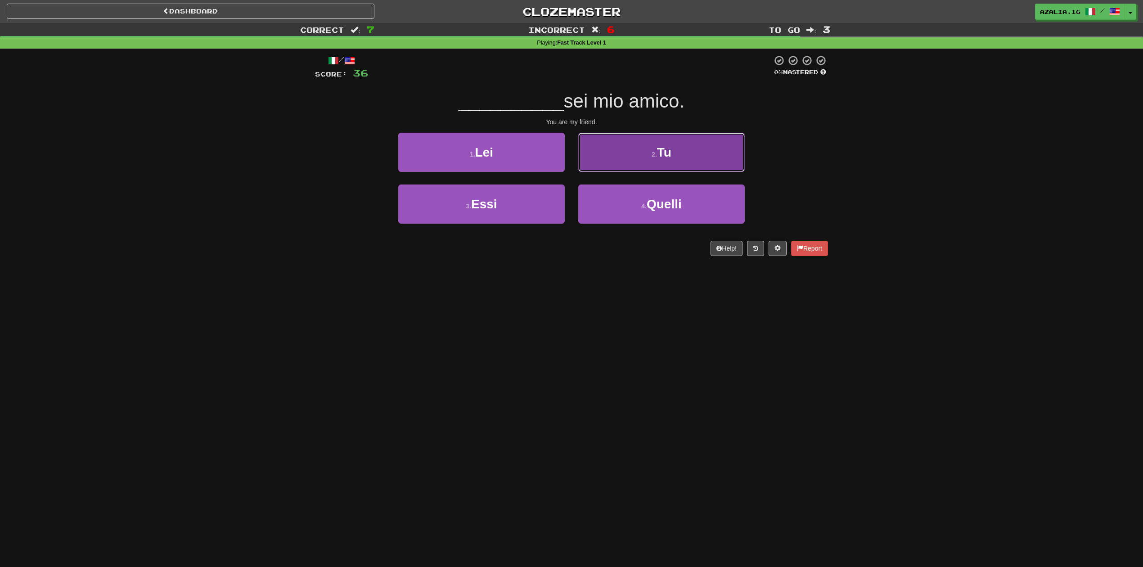
click at [616, 152] on button "2 . Tu" at bounding box center [661, 152] width 166 height 39
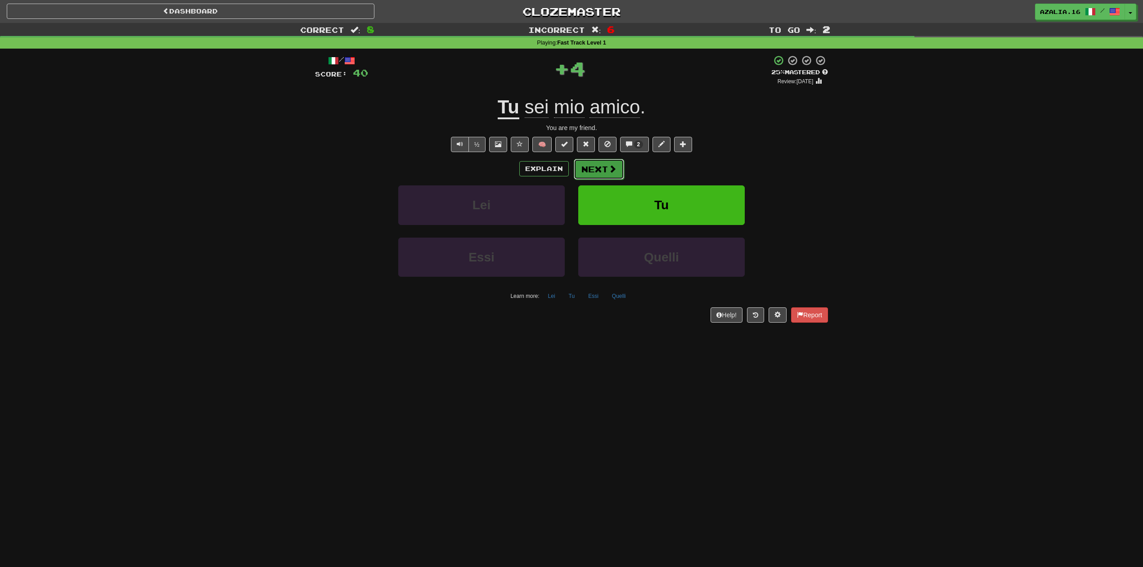
click at [593, 166] on button "Next" at bounding box center [599, 169] width 50 height 21
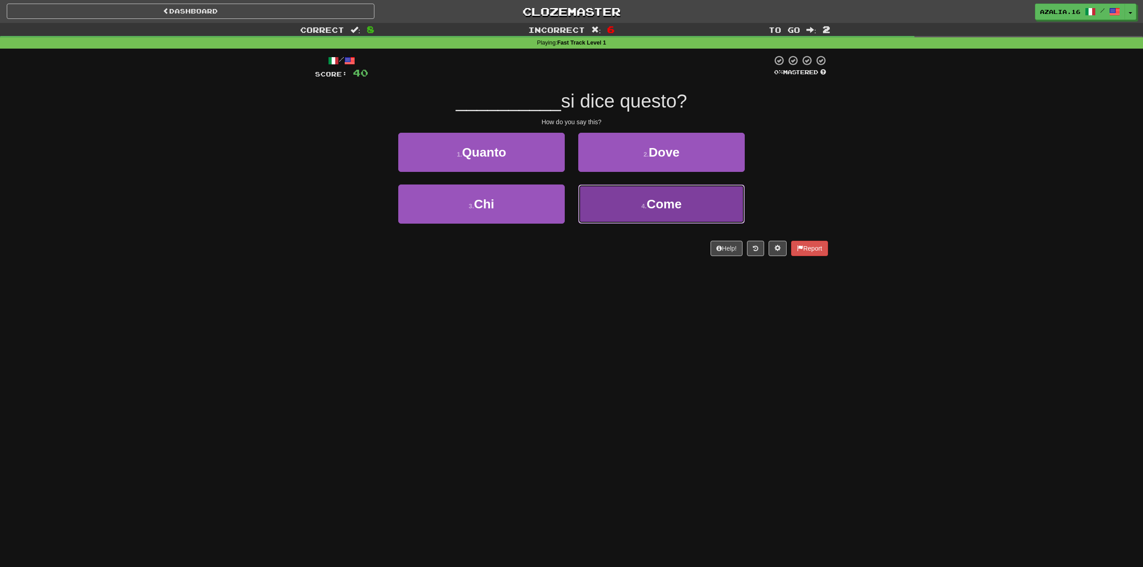
click at [616, 218] on button "4 . Come" at bounding box center [661, 203] width 166 height 39
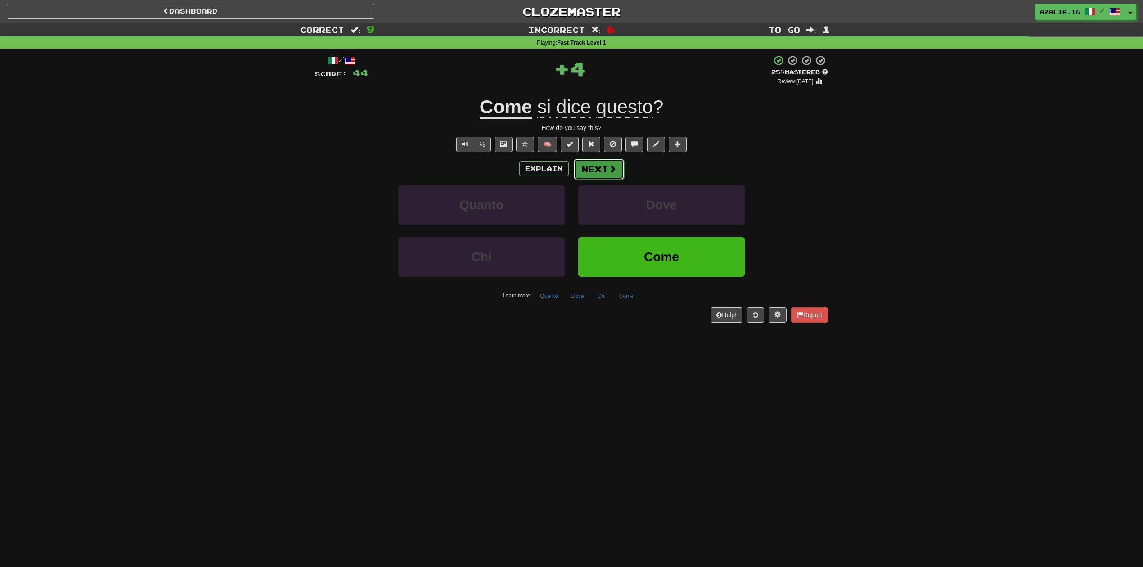
click at [587, 164] on button "Next" at bounding box center [599, 169] width 50 height 21
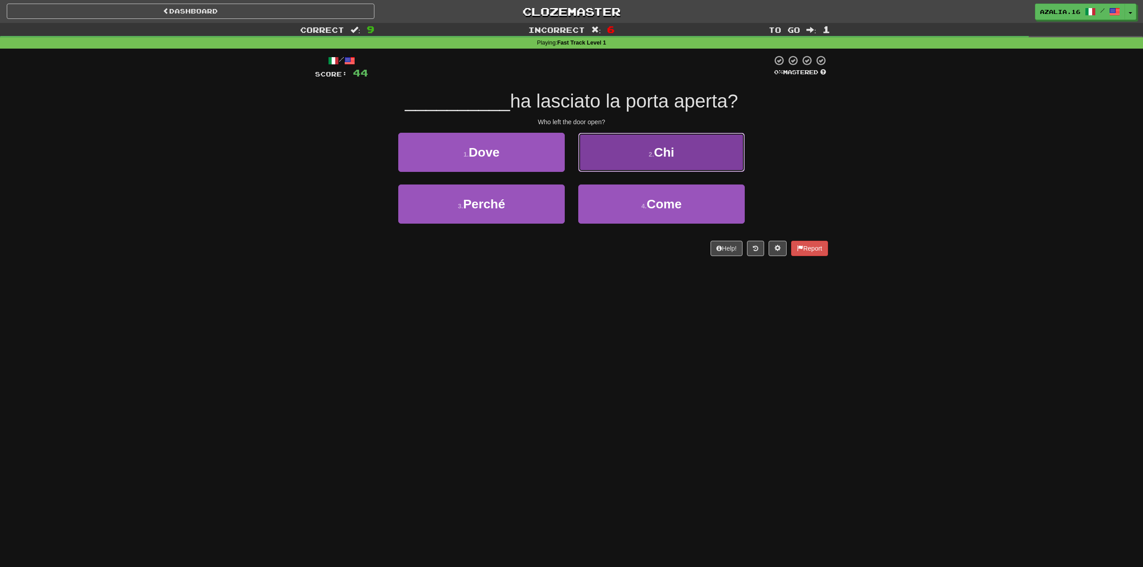
click at [649, 154] on small "2 ." at bounding box center [651, 154] width 5 height 7
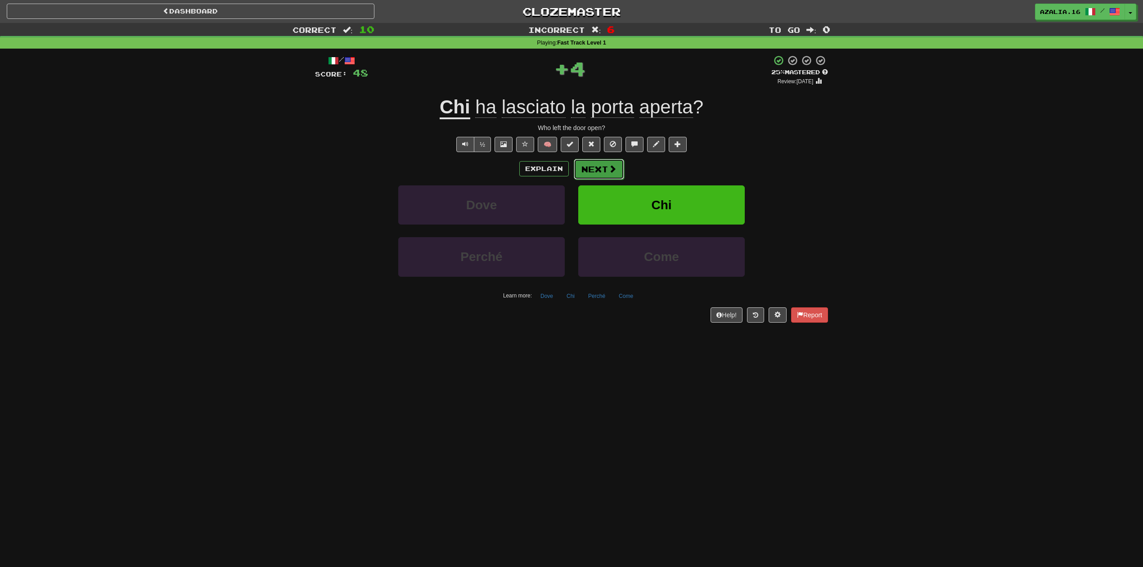
click at [596, 161] on button "Next" at bounding box center [599, 169] width 50 height 21
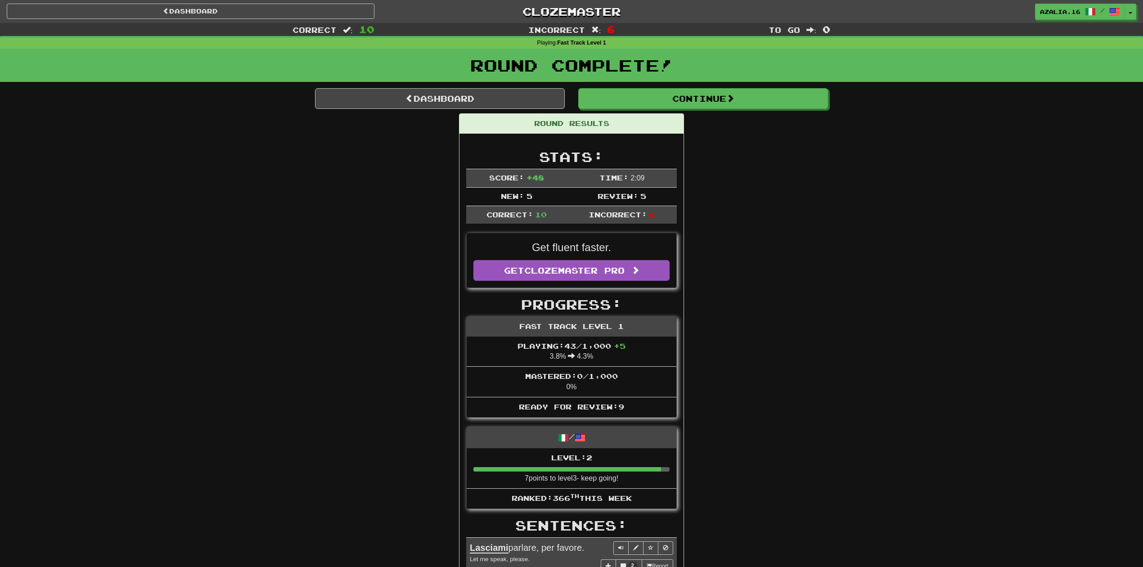
click at [768, 260] on div "Round Results Stats: Score: + 48 Time: 2 : 0 9 New: 5 Review: 5 Correct: 10 Inc…" at bounding box center [571, 532] width 513 height 839
click at [917, 220] on div "Correct : 10 Incorrect : 6 To go : 0 Playing : Fast Track Level 1 Round Complet…" at bounding box center [571, 500] width 1143 height 955
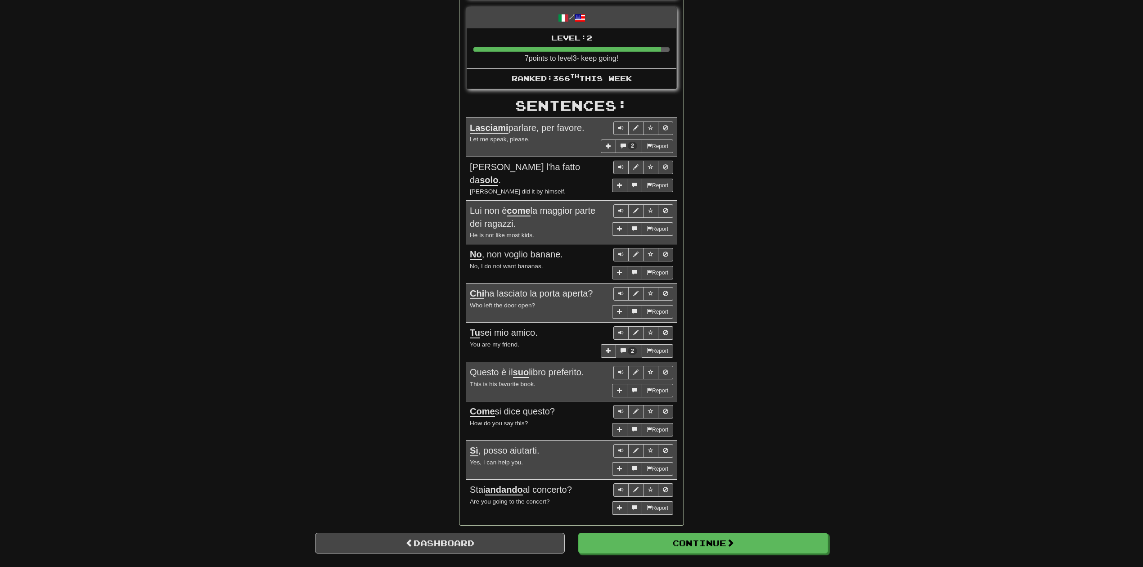
scroll to position [480, 0]
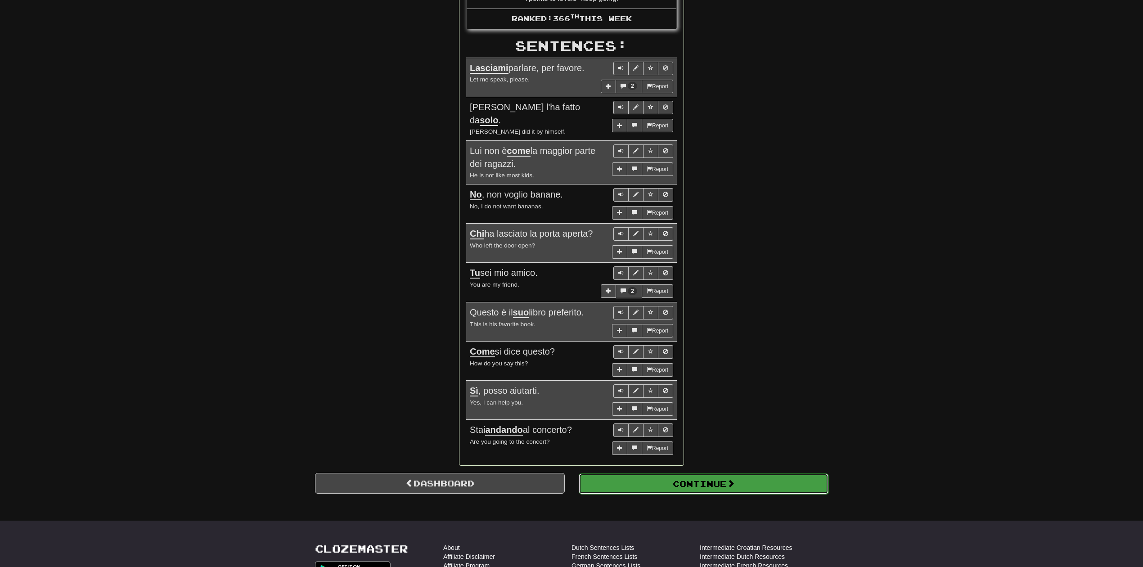
click at [679, 490] on button "Continue" at bounding box center [704, 483] width 250 height 21
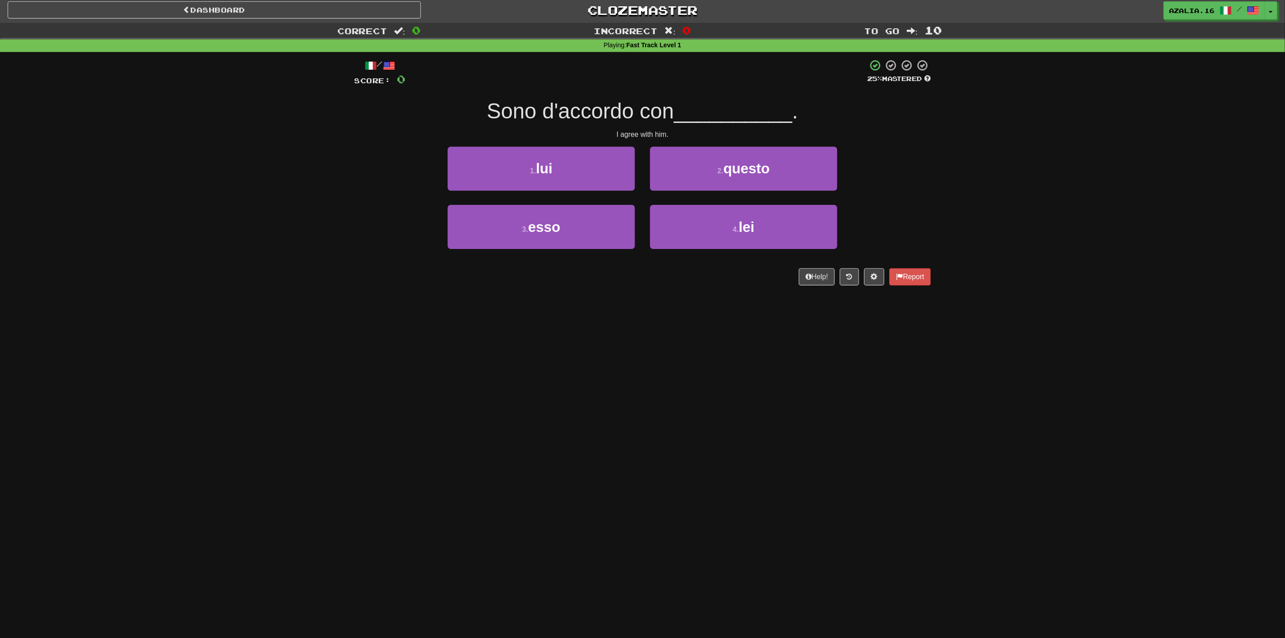
scroll to position [0, 0]
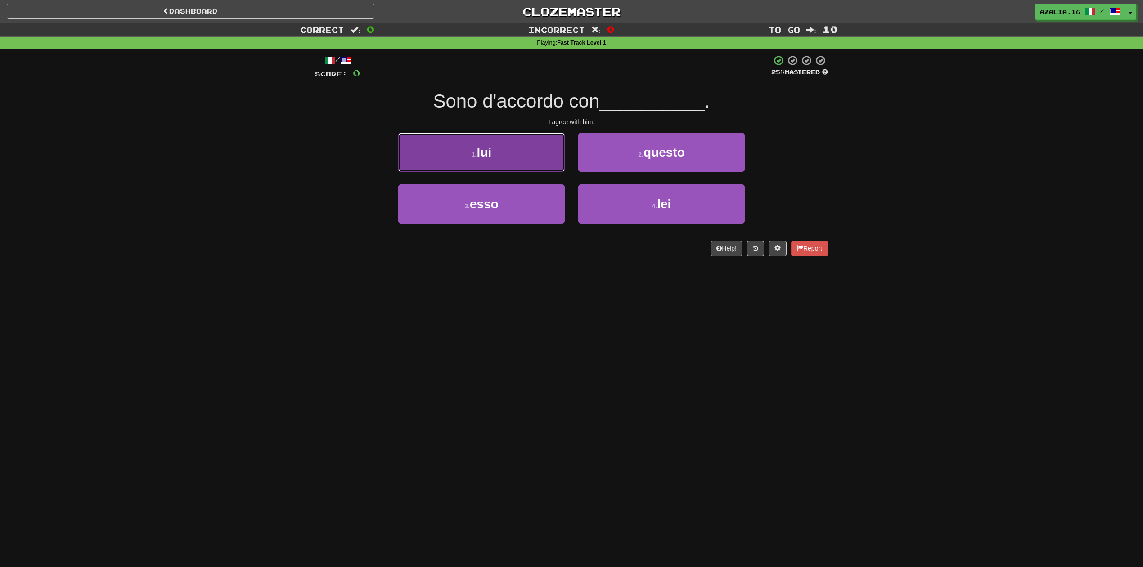
click at [526, 161] on button "1 . lui" at bounding box center [481, 152] width 166 height 39
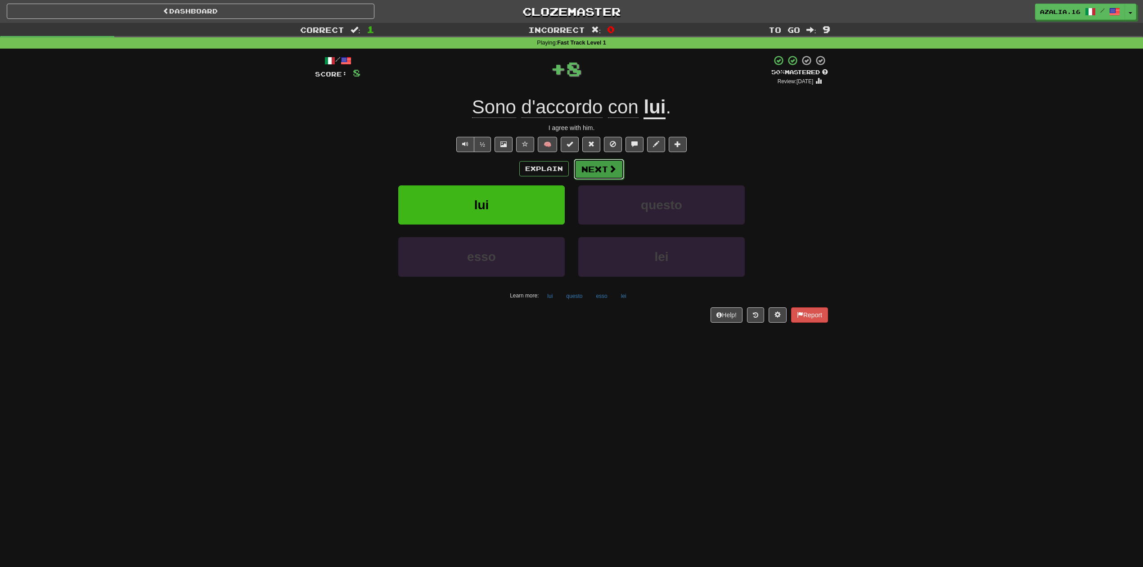
click at [614, 170] on span at bounding box center [612, 169] width 8 height 8
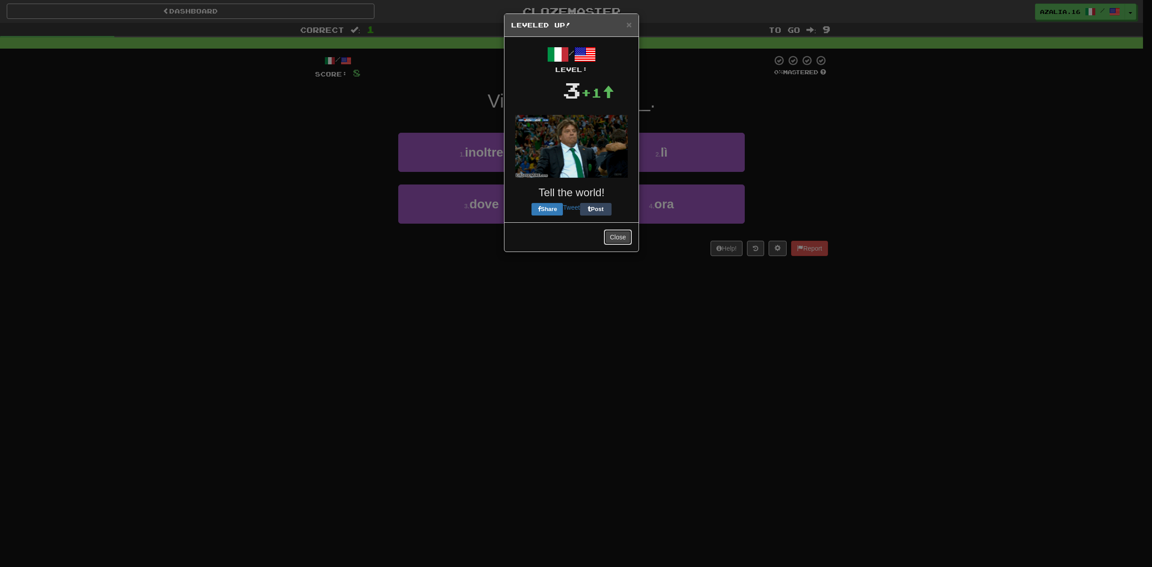
click at [619, 235] on button "Close" at bounding box center [618, 236] width 28 height 15
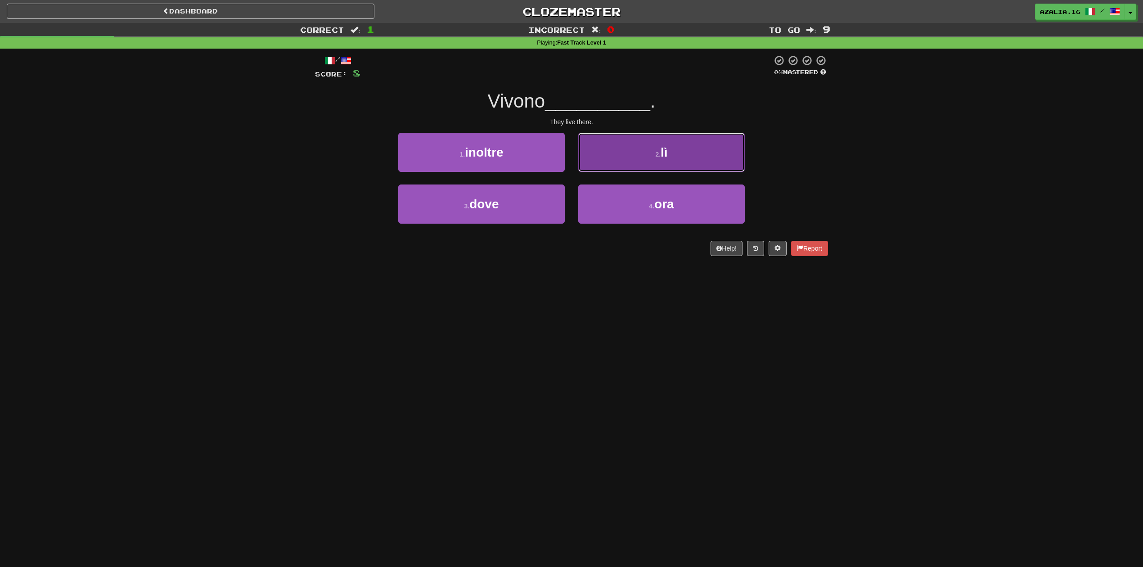
click at [649, 157] on button "2 . lì" at bounding box center [661, 152] width 166 height 39
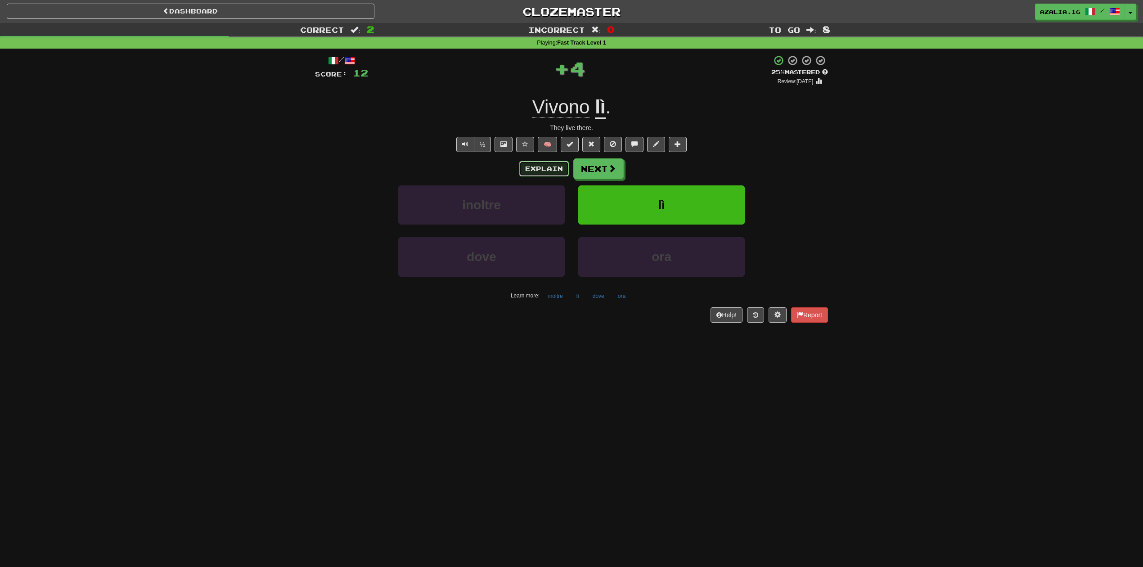
click at [545, 170] on button "Explain" at bounding box center [543, 168] width 49 height 15
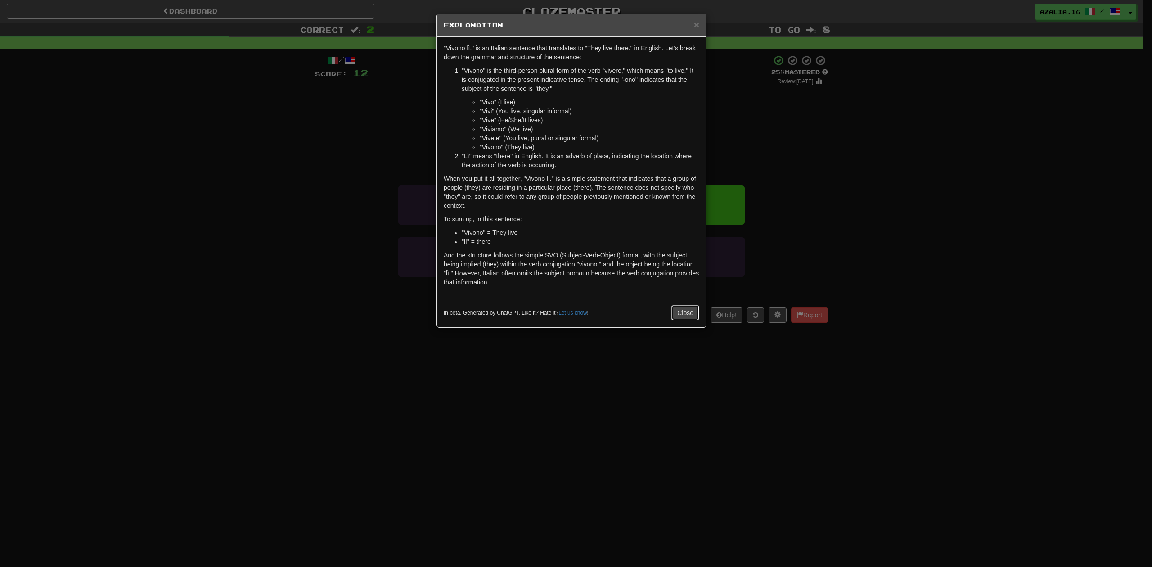
click at [688, 313] on button "Close" at bounding box center [685, 312] width 28 height 15
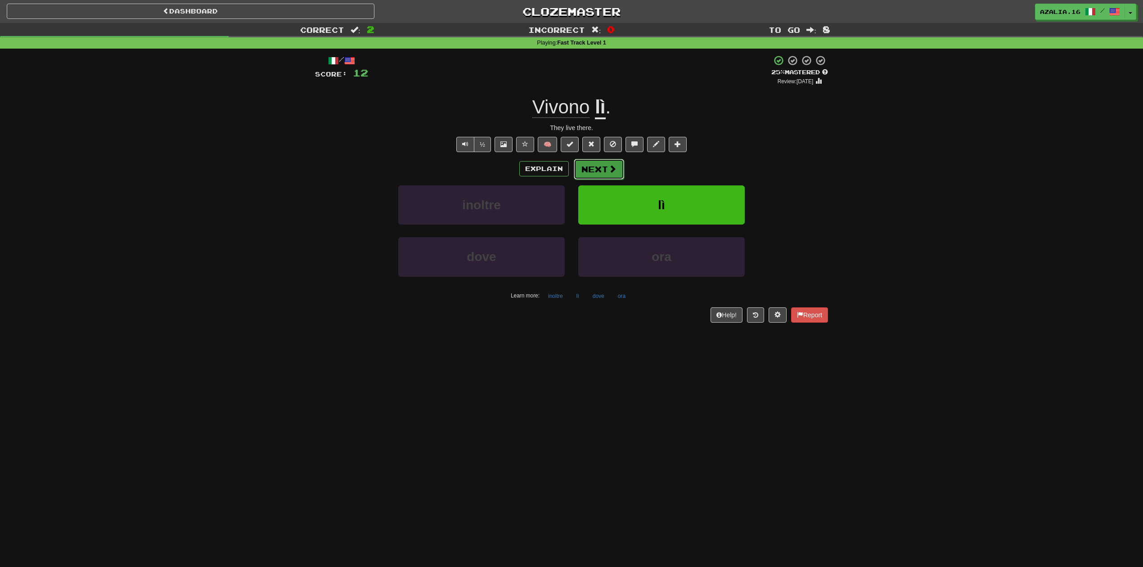
click at [609, 171] on span at bounding box center [612, 169] width 8 height 8
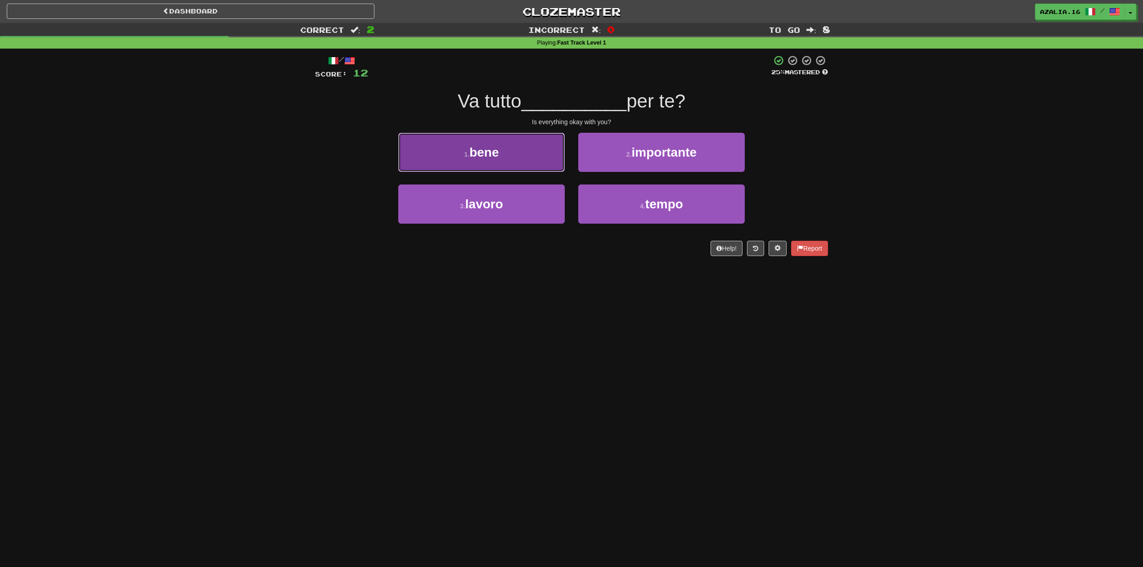
click at [493, 152] on span "bene" at bounding box center [483, 152] width 29 height 14
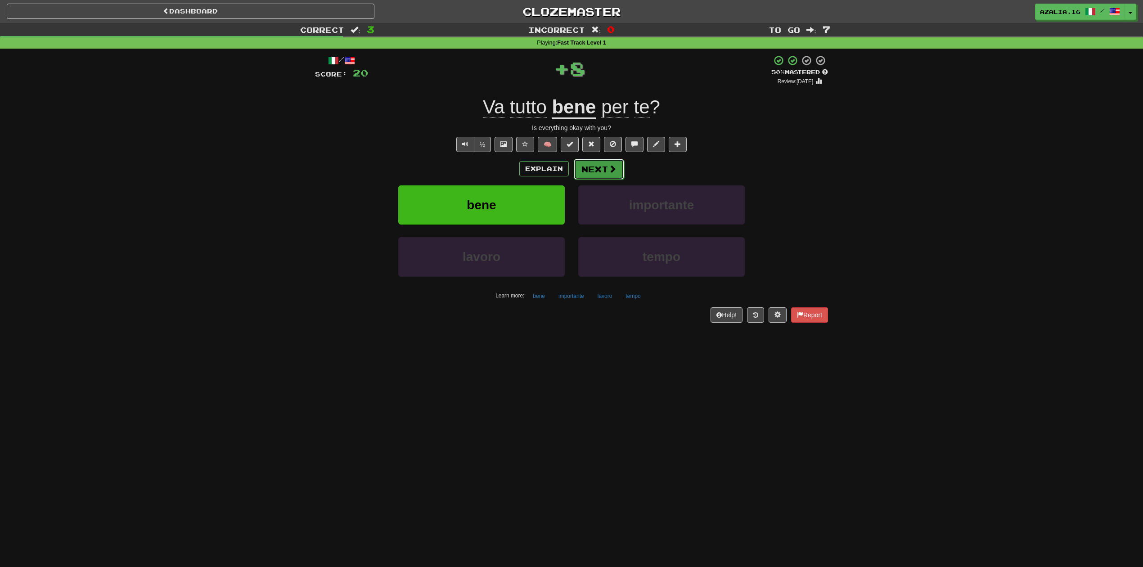
click at [603, 164] on button "Next" at bounding box center [599, 169] width 50 height 21
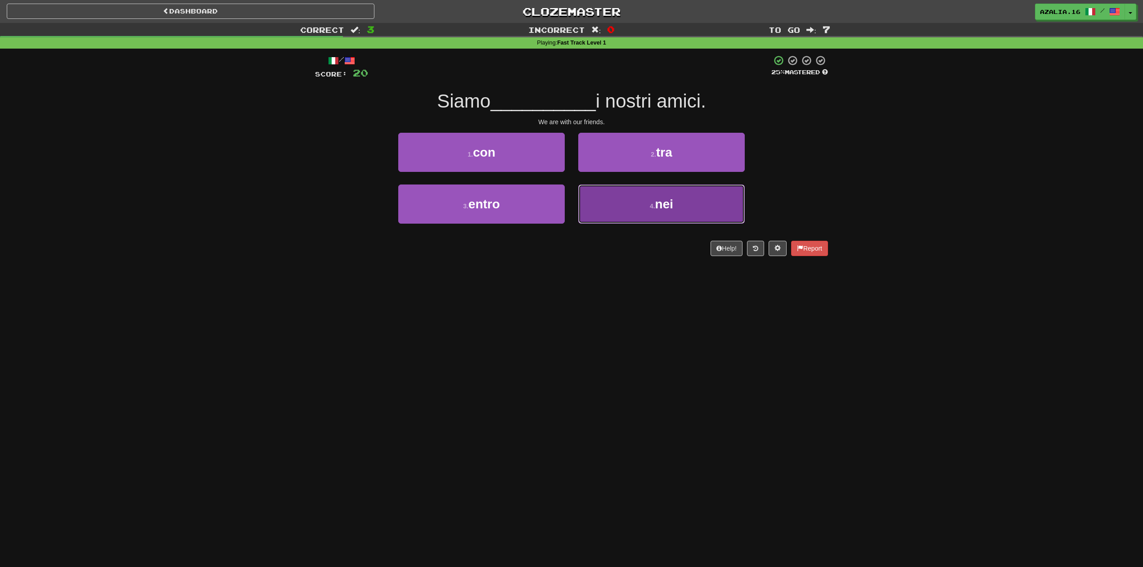
click at [656, 204] on span "nei" at bounding box center [664, 204] width 18 height 14
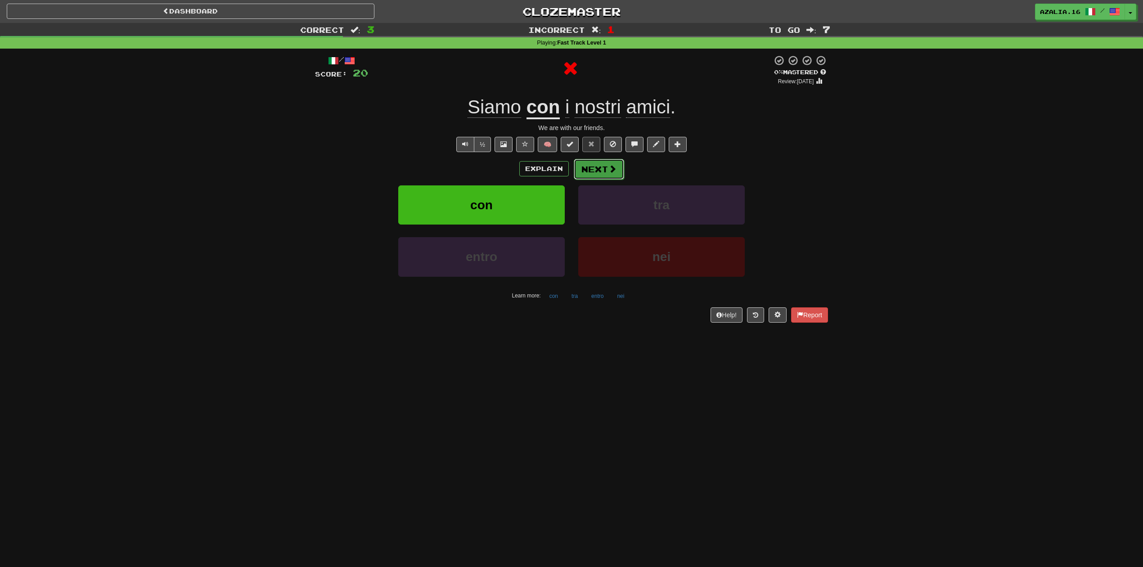
click at [594, 167] on button "Next" at bounding box center [599, 169] width 50 height 21
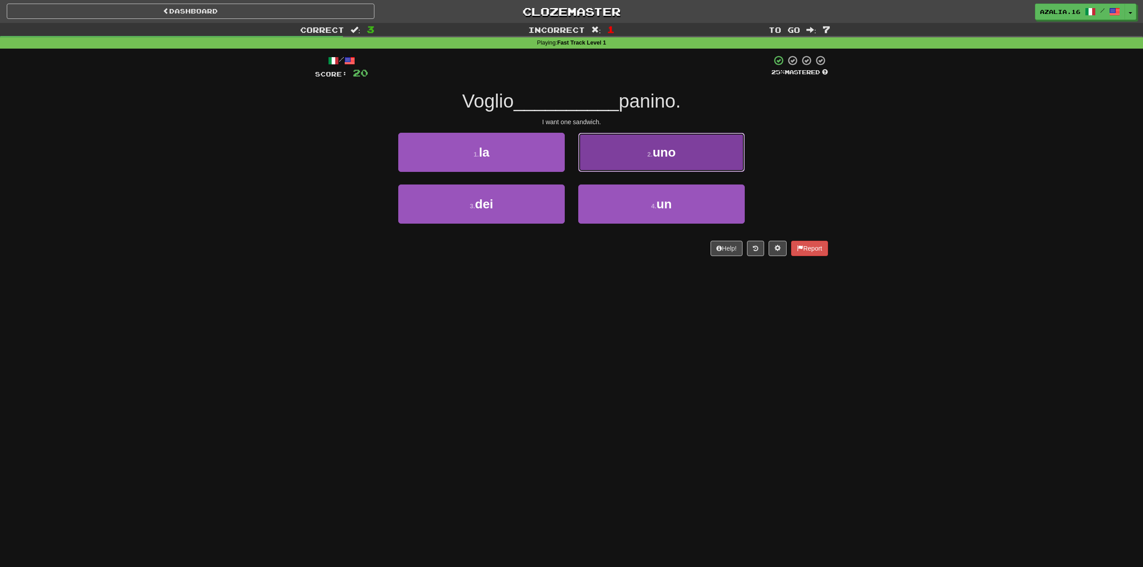
click at [638, 166] on button "2 . uno" at bounding box center [661, 152] width 166 height 39
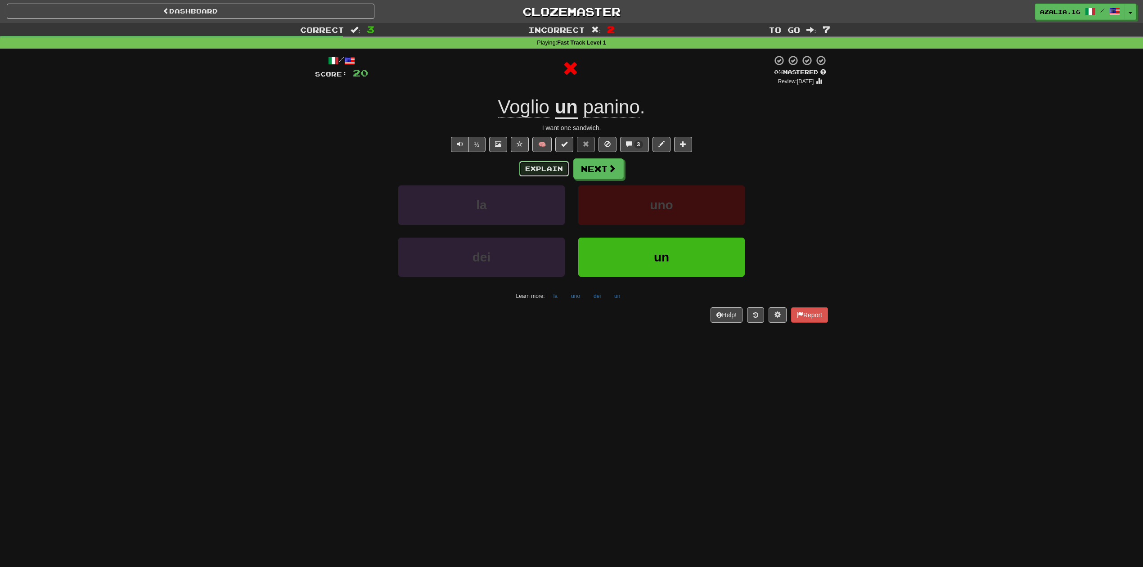
click at [553, 175] on button "Explain" at bounding box center [543, 168] width 49 height 15
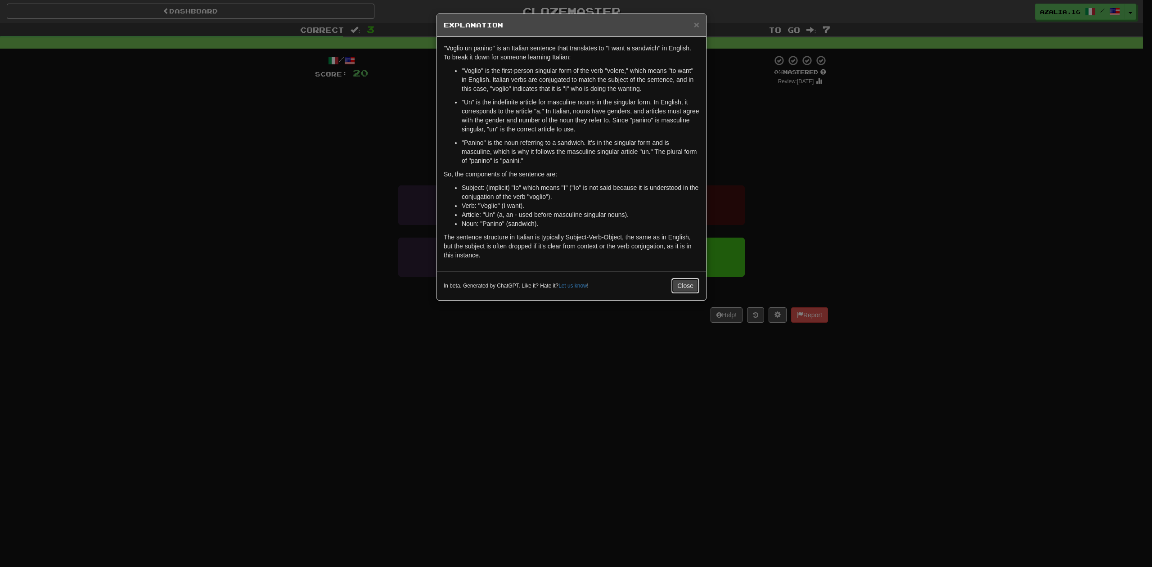
click at [679, 284] on button "Close" at bounding box center [685, 285] width 28 height 15
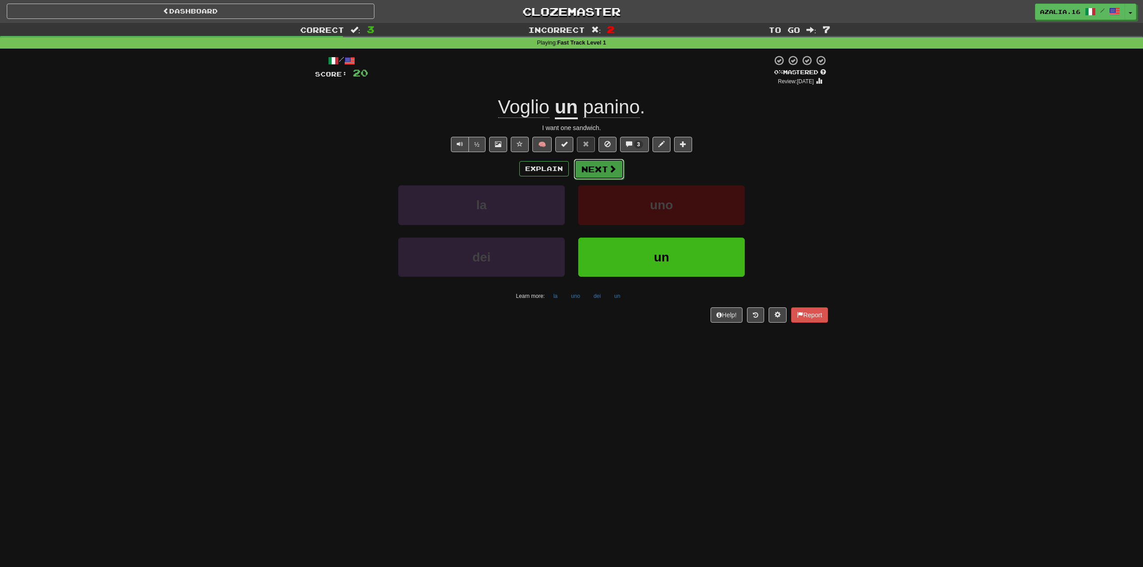
click at [614, 170] on span at bounding box center [612, 169] width 8 height 8
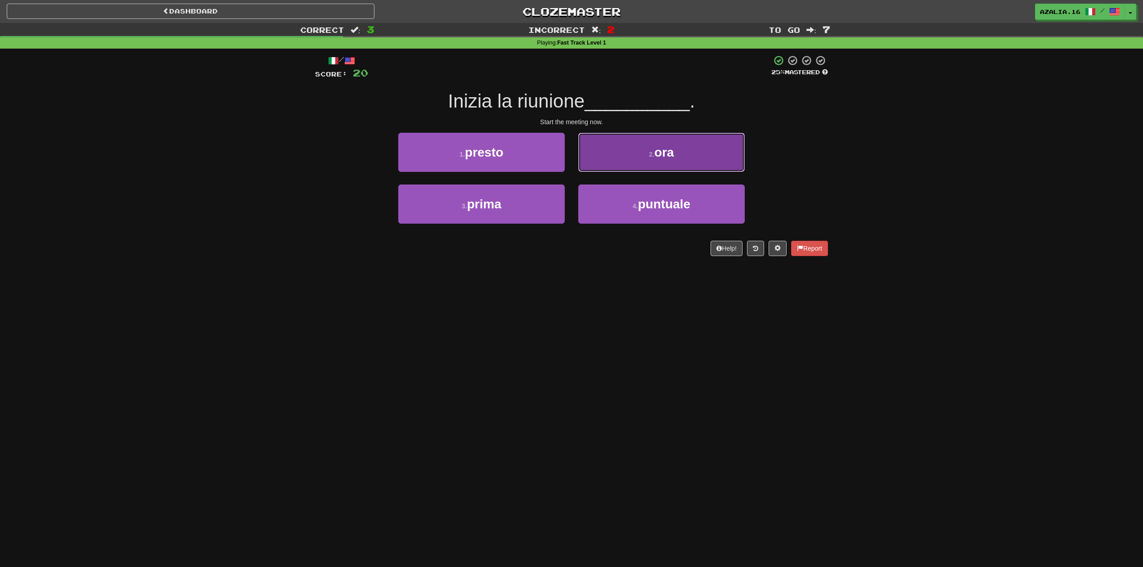
click at [718, 148] on button "2 . ora" at bounding box center [661, 152] width 166 height 39
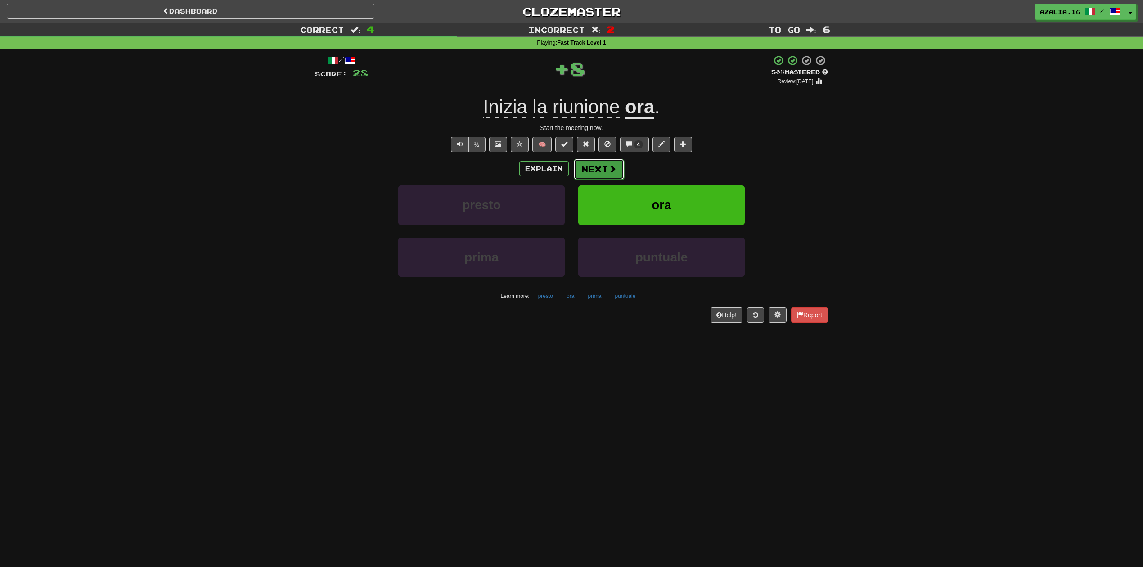
click at [617, 170] on button "Next" at bounding box center [599, 169] width 50 height 21
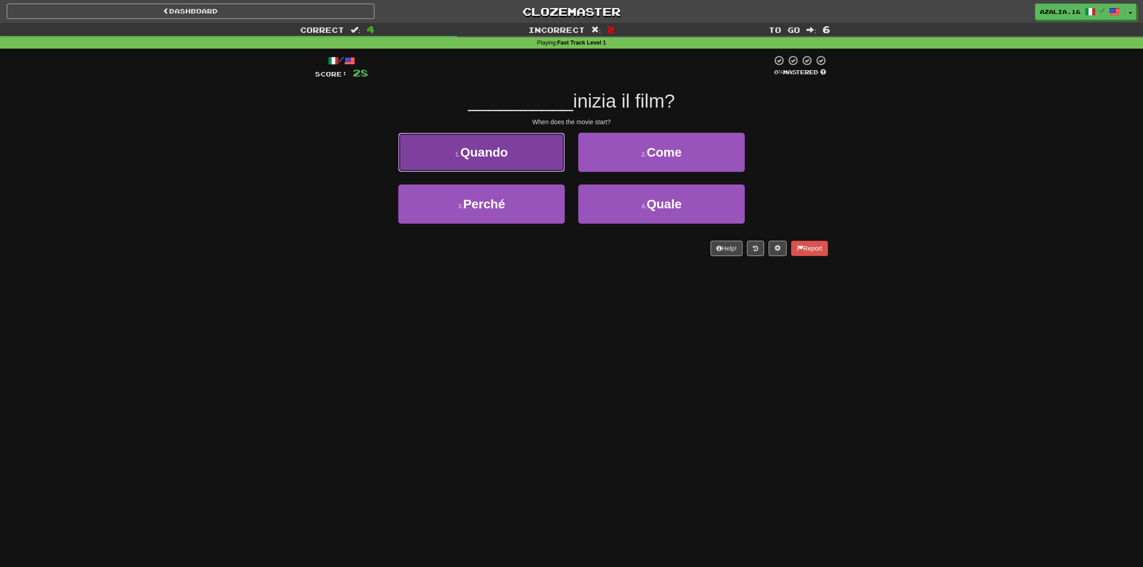
click at [506, 152] on span "Quando" at bounding box center [484, 152] width 48 height 14
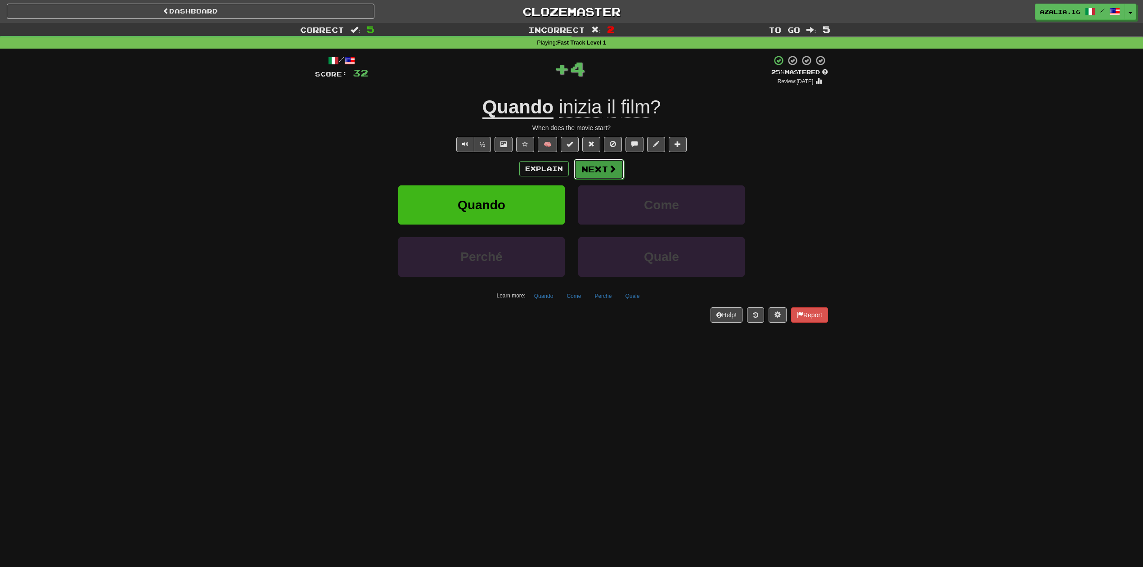
click at [609, 168] on span at bounding box center [612, 169] width 8 height 8
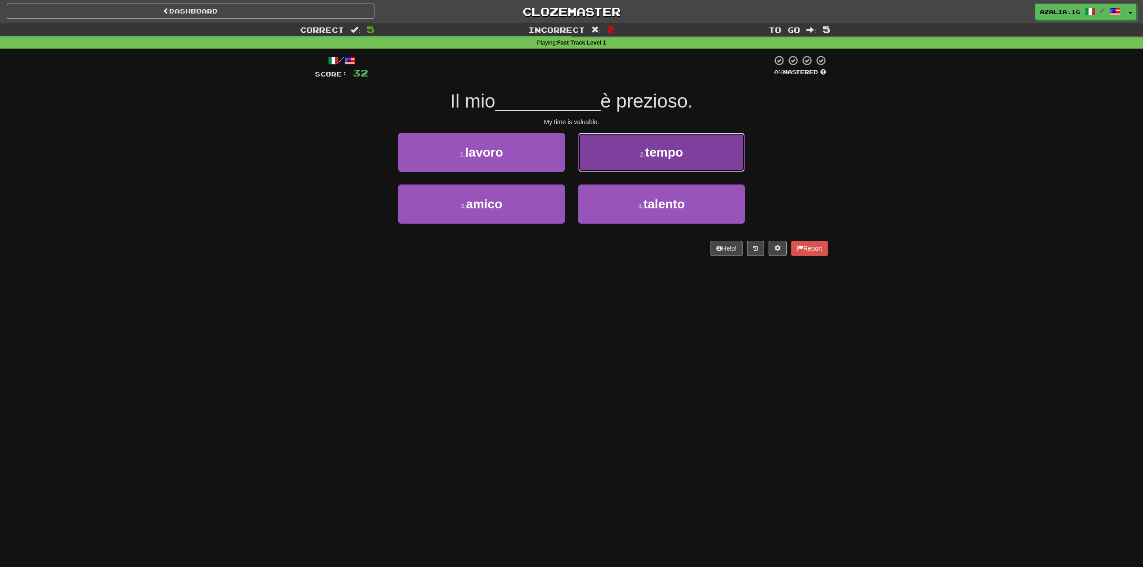
click at [681, 163] on button "2 . tempo" at bounding box center [661, 152] width 166 height 39
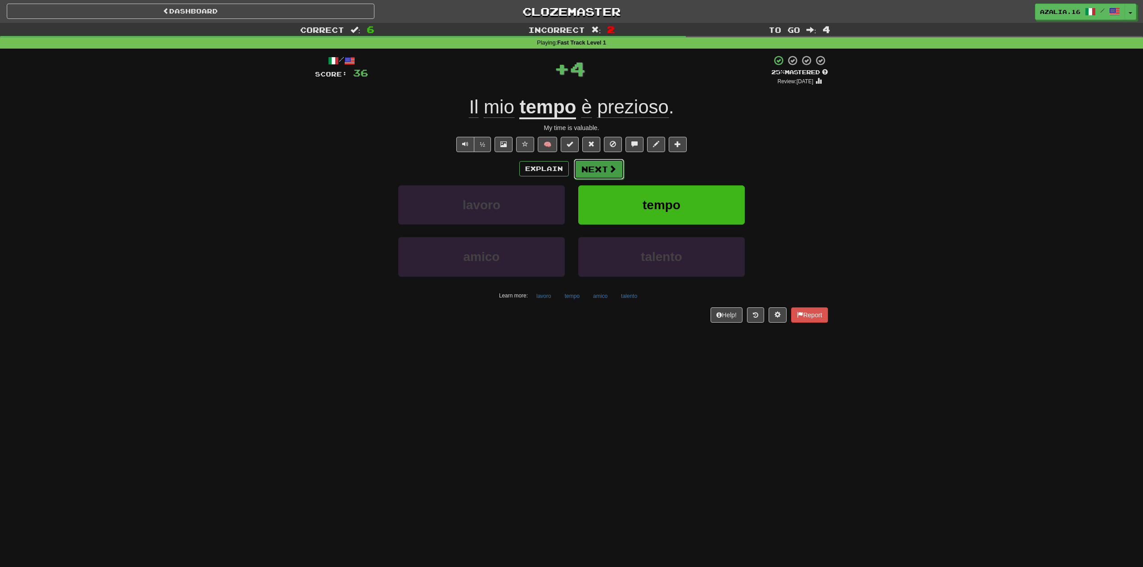
click at [612, 162] on button "Next" at bounding box center [599, 169] width 50 height 21
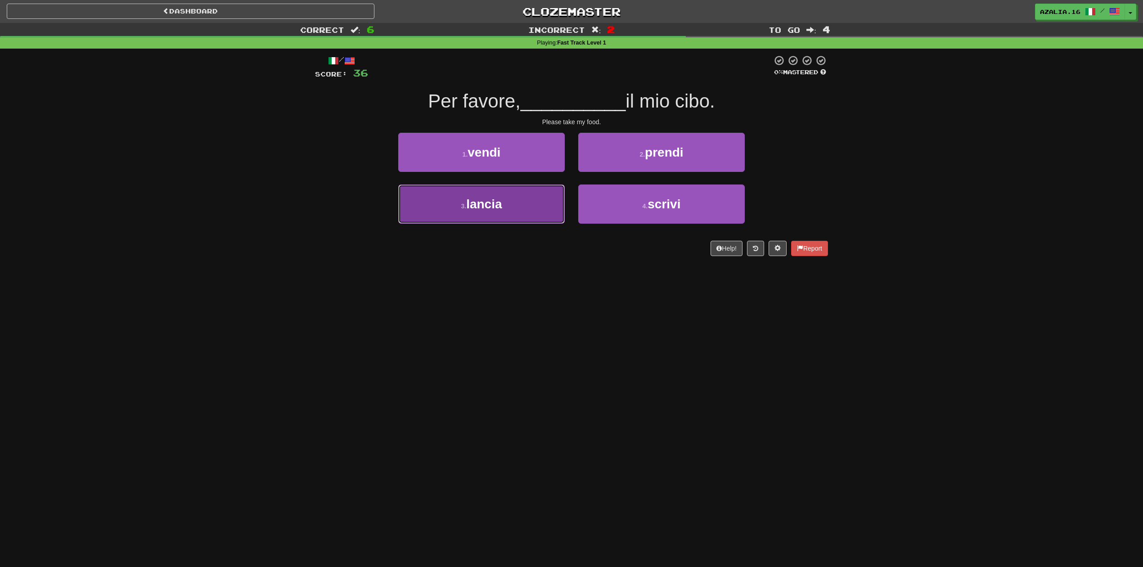
click at [517, 197] on button "3 . lancia" at bounding box center [481, 203] width 166 height 39
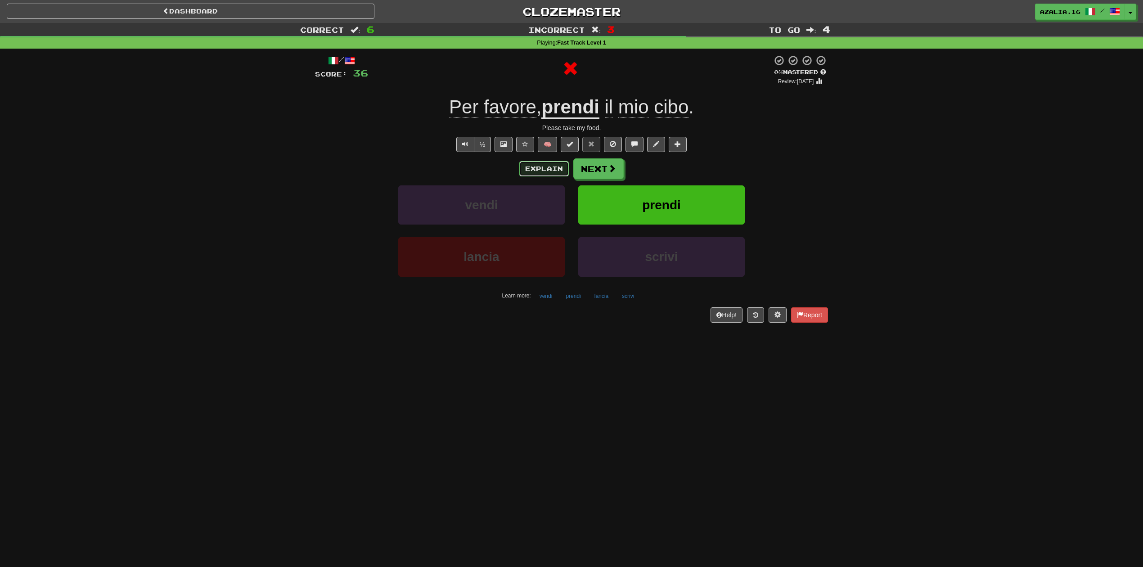
click at [553, 165] on button "Explain" at bounding box center [543, 168] width 49 height 15
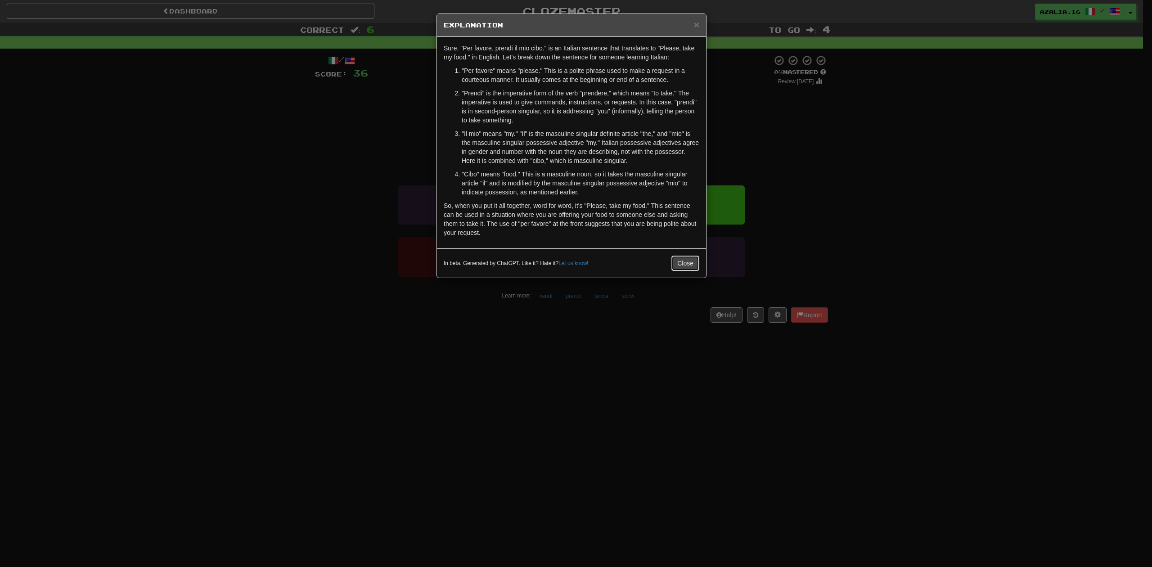
click at [686, 262] on button "Close" at bounding box center [685, 263] width 28 height 15
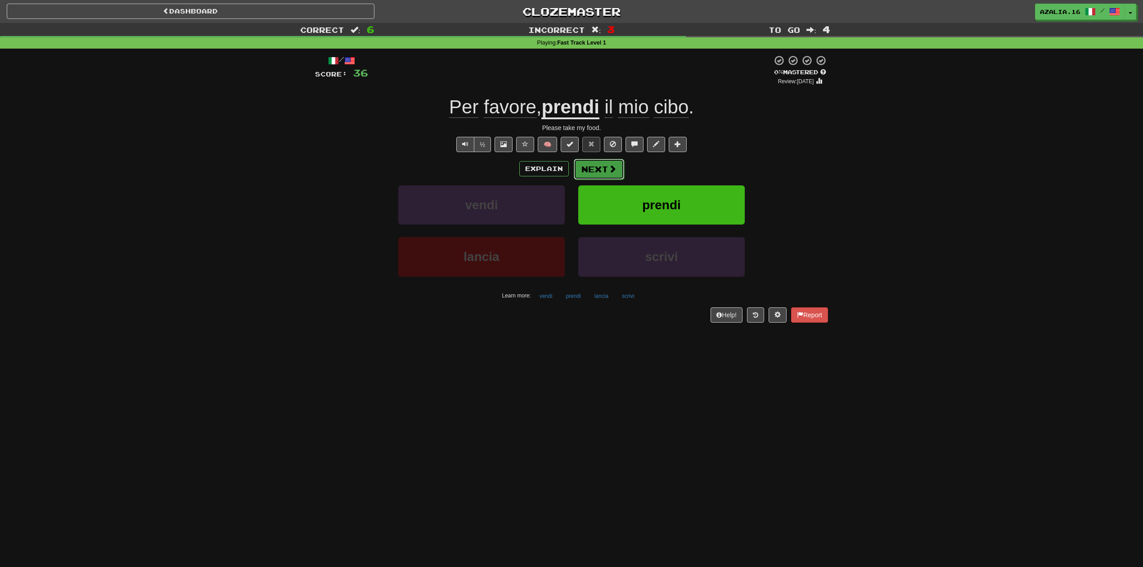
click at [612, 167] on span at bounding box center [612, 169] width 8 height 8
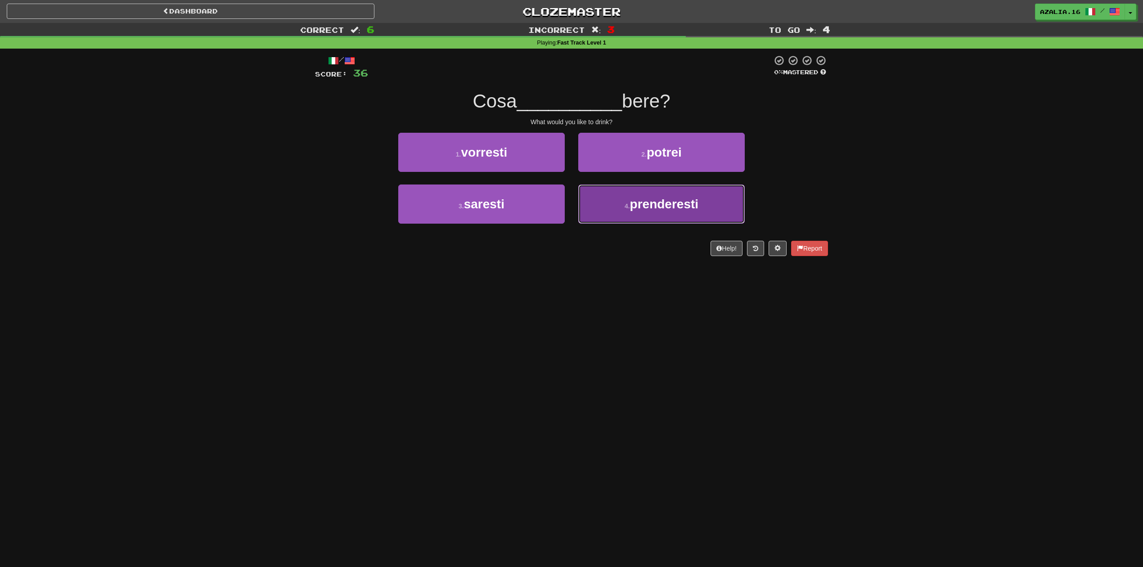
click at [643, 209] on span "prenderesti" at bounding box center [664, 204] width 69 height 14
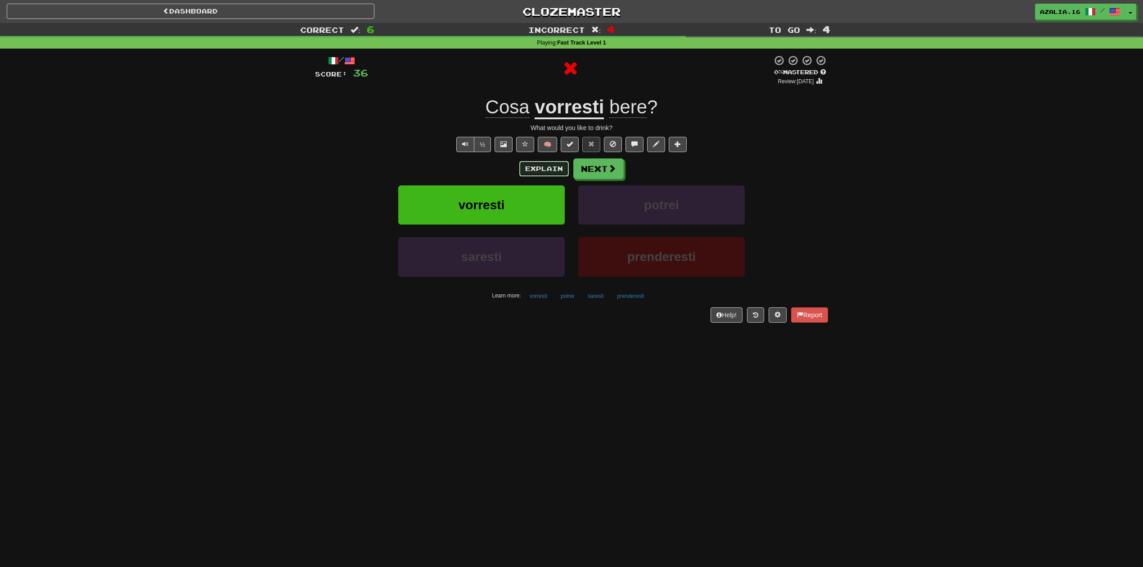
click at [560, 162] on button "Explain" at bounding box center [543, 168] width 49 height 15
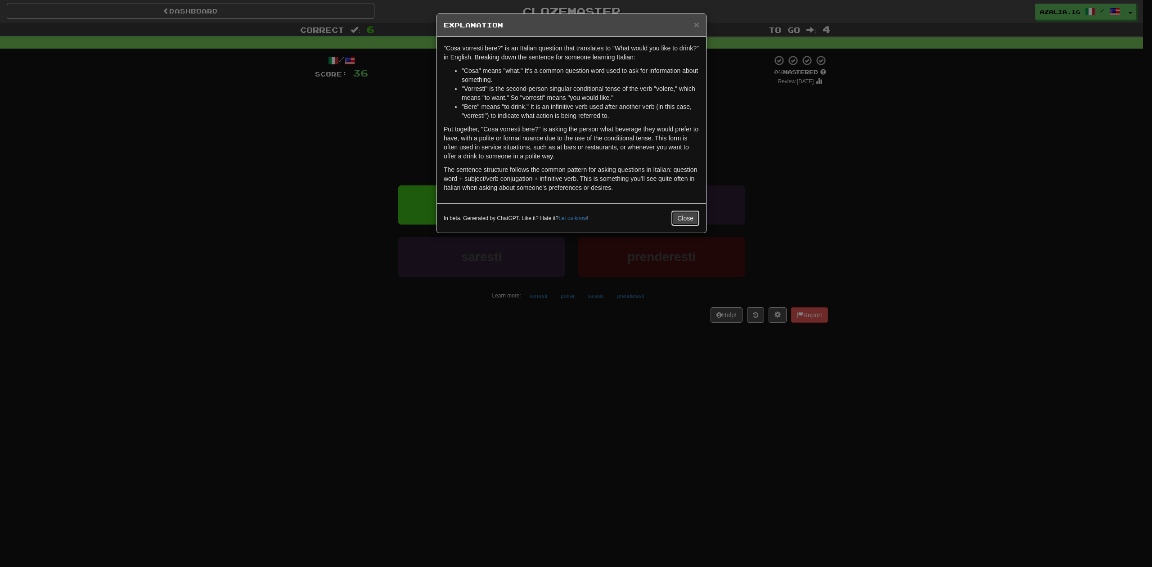
click at [683, 219] on button "Close" at bounding box center [685, 218] width 28 height 15
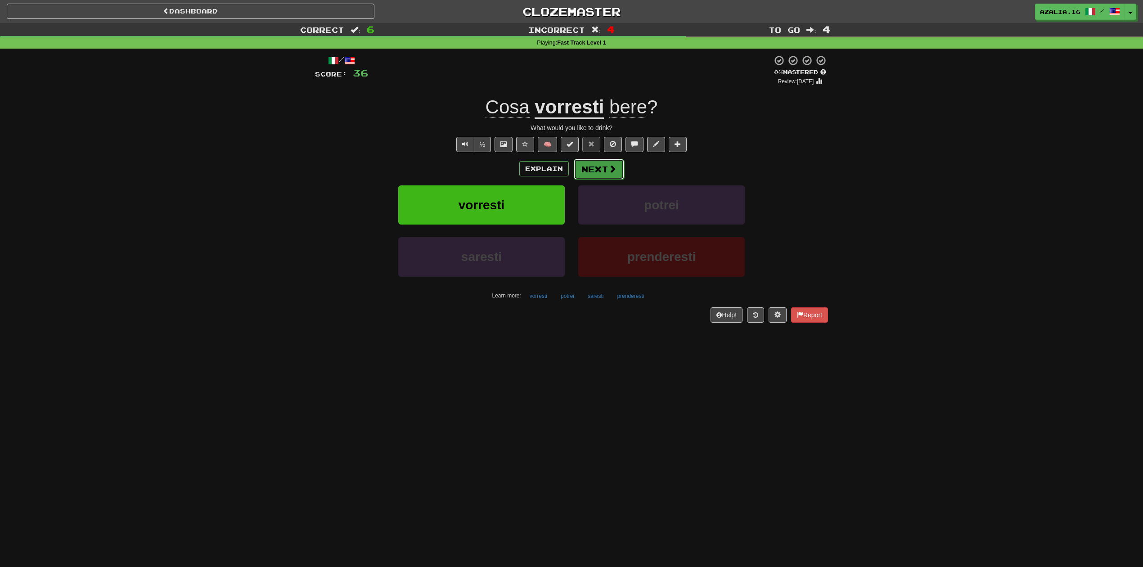
click at [615, 166] on span at bounding box center [612, 169] width 8 height 8
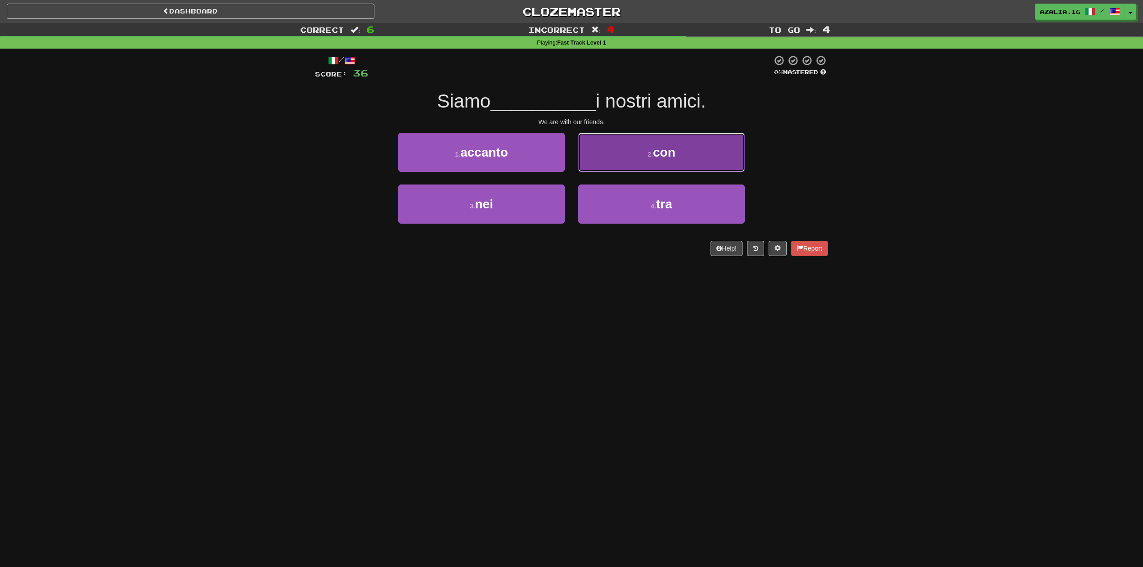
click at [679, 143] on button "2 . con" at bounding box center [661, 152] width 166 height 39
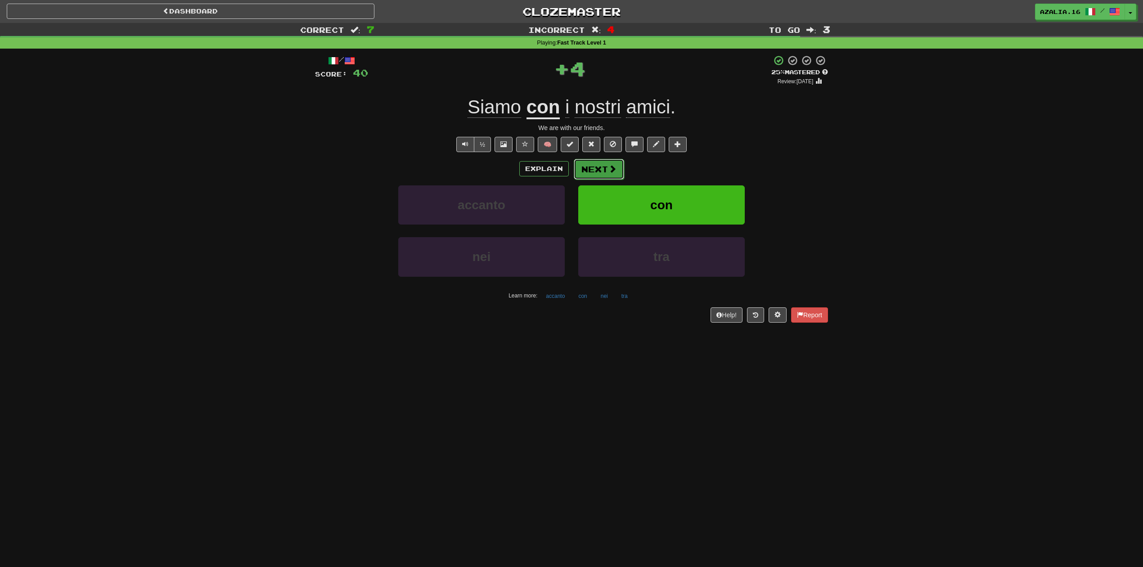
click at [606, 160] on button "Next" at bounding box center [599, 169] width 50 height 21
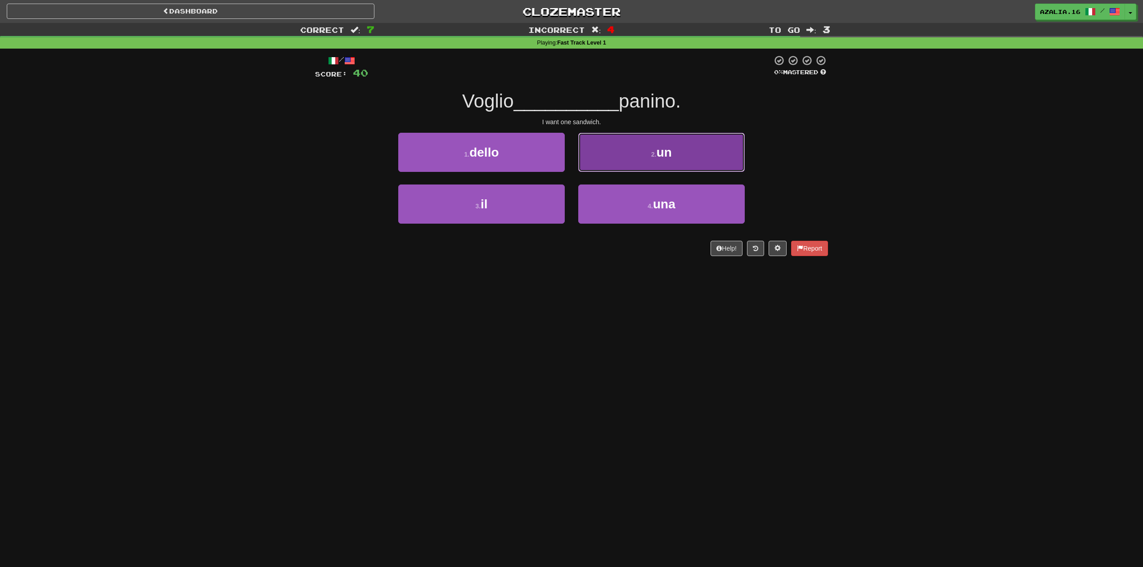
click at [673, 159] on button "2 . un" at bounding box center [661, 152] width 166 height 39
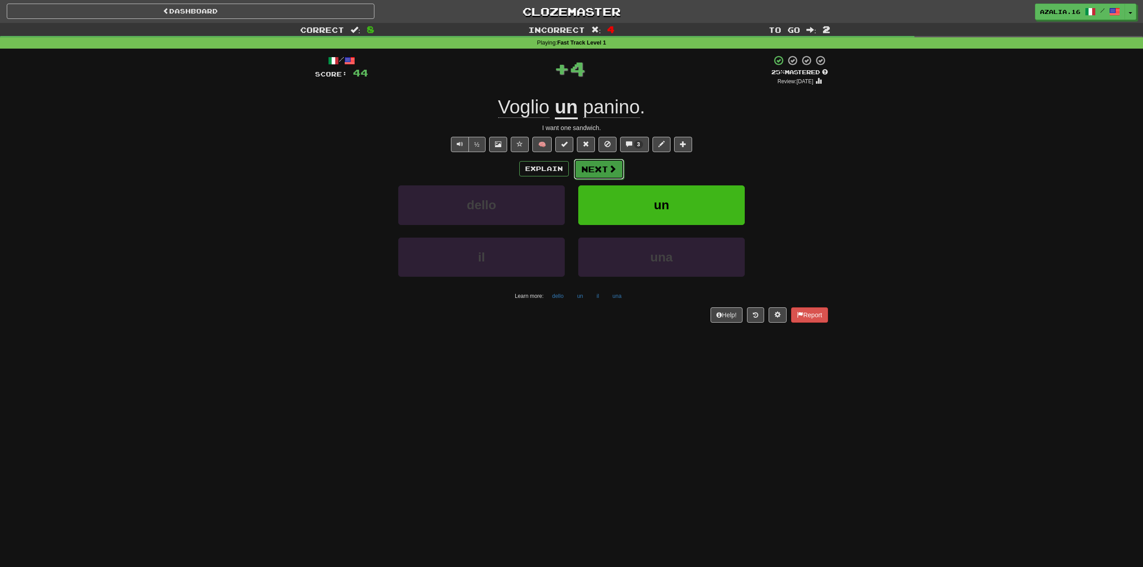
click at [603, 169] on button "Next" at bounding box center [599, 169] width 50 height 21
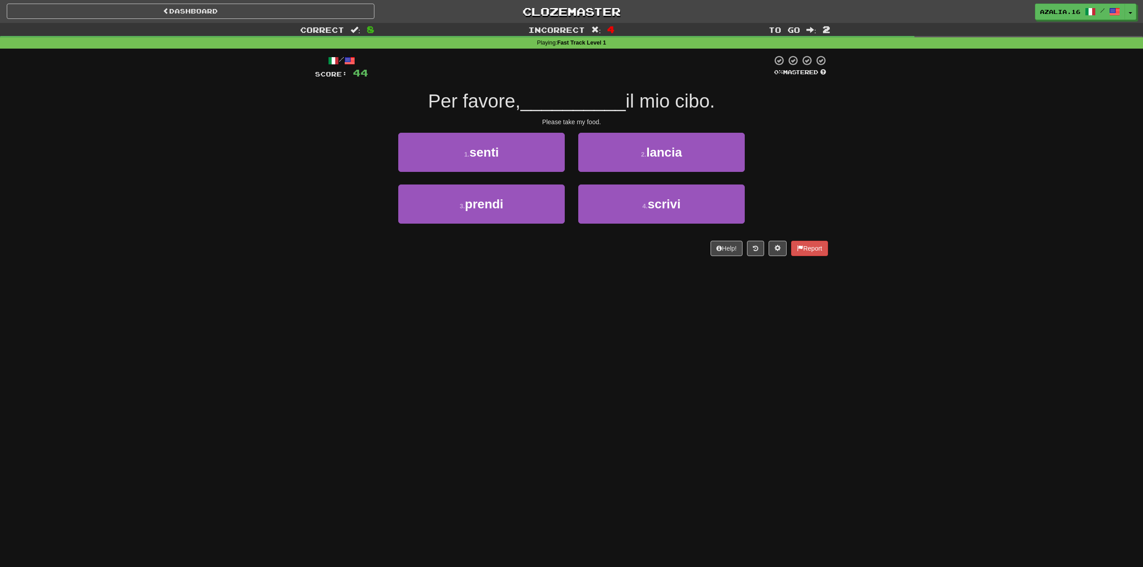
click at [503, 226] on div "3 . prendi" at bounding box center [481, 210] width 180 height 52
click at [501, 218] on button "3 . prendi" at bounding box center [481, 203] width 166 height 39
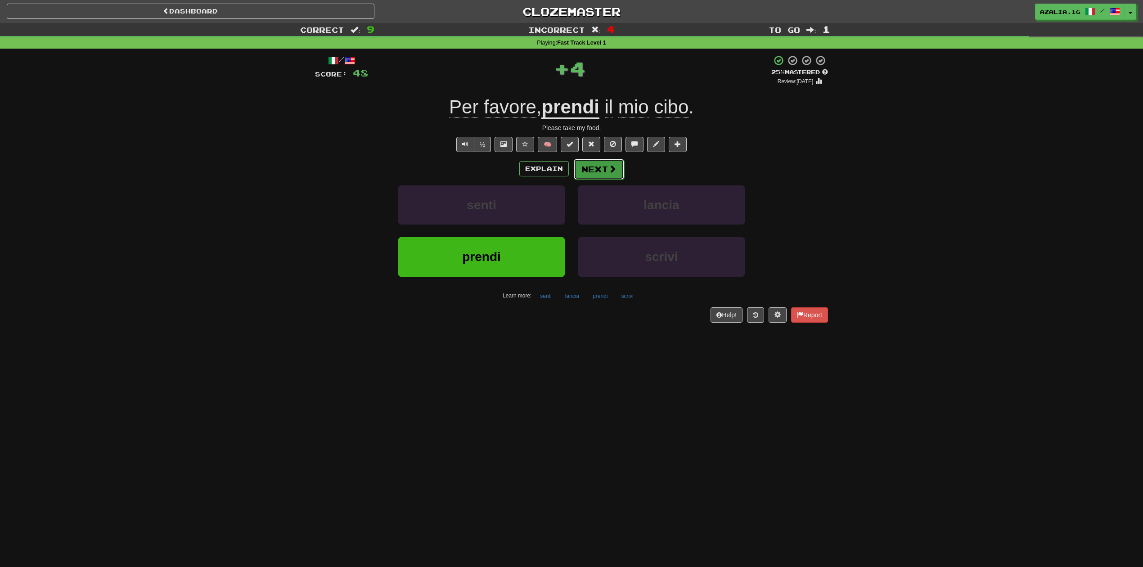
click at [619, 165] on button "Next" at bounding box center [599, 169] width 50 height 21
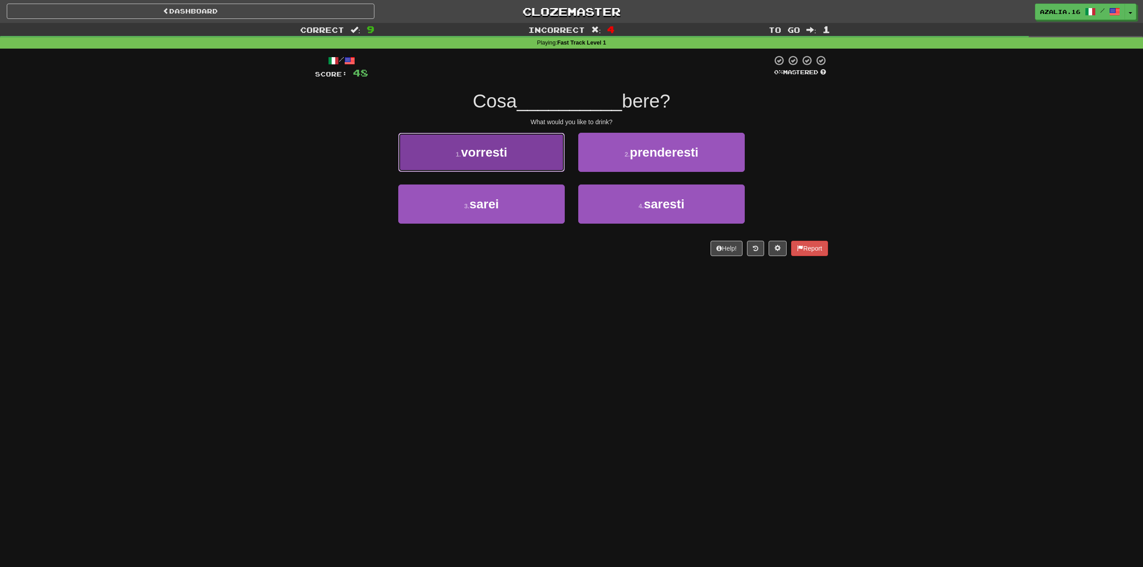
click at [506, 149] on span "vorresti" at bounding box center [484, 152] width 46 height 14
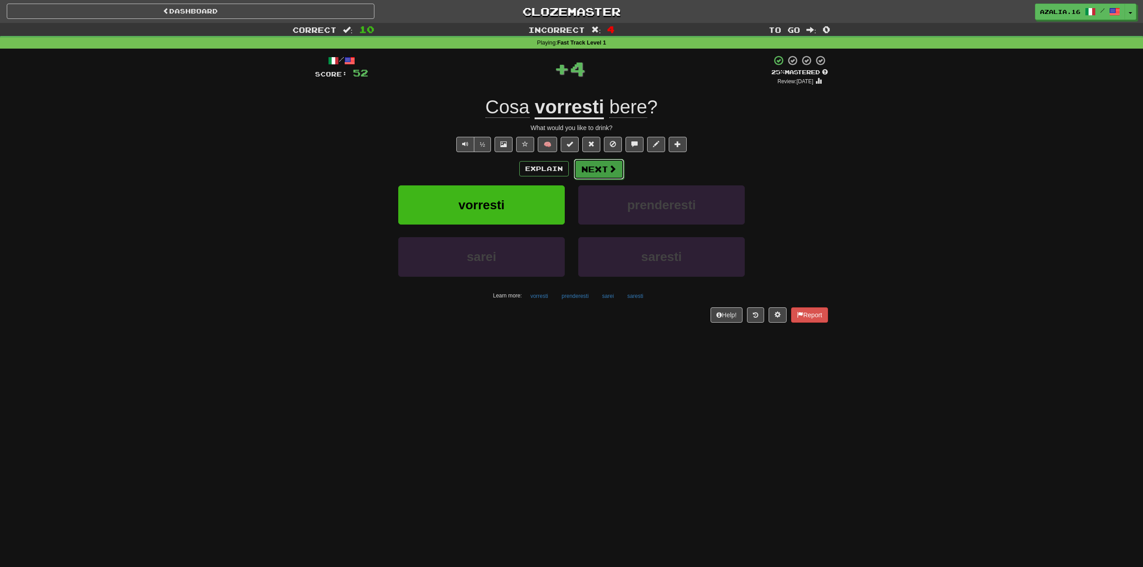
click at [607, 172] on button "Next" at bounding box center [599, 169] width 50 height 21
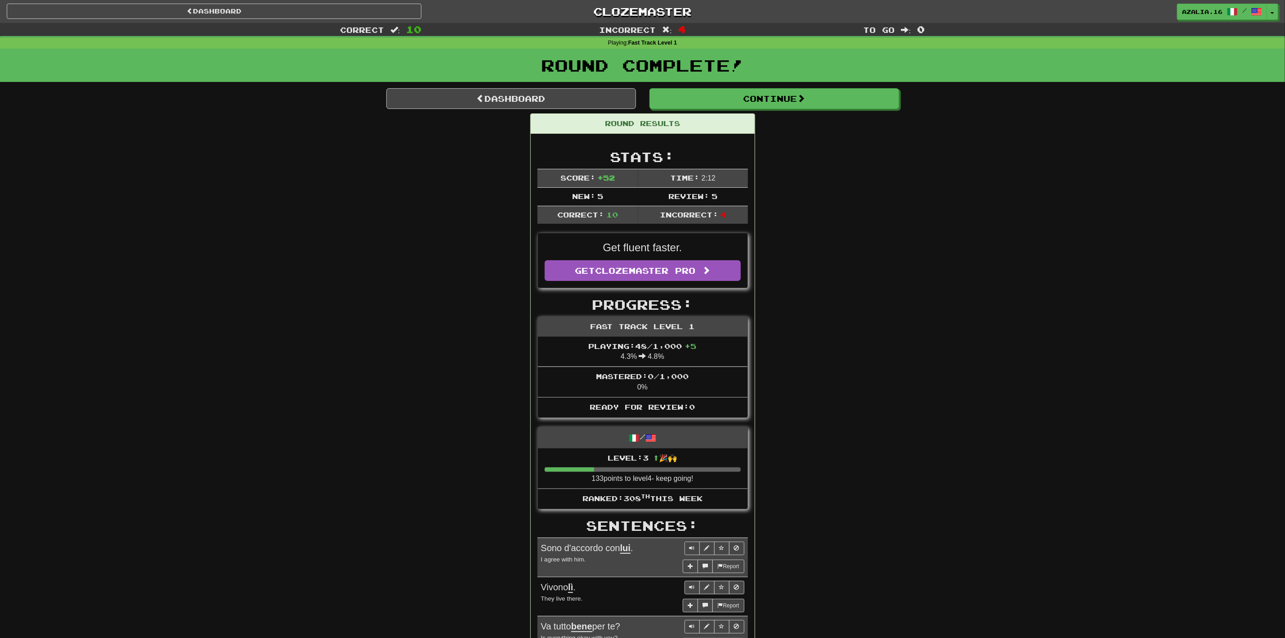
drag, startPoint x: 719, startPoint y: 298, endPoint x: 809, endPoint y: 335, distance: 97.4
click at [809, 335] on div "Round Results Stats: Score: + 52 Time: 2 : 12 New: 5 Review: 5 Correct: 10 Inco…" at bounding box center [642, 528] width 513 height 830
click at [307, 16] on link "Dashboard" at bounding box center [214, 11] width 415 height 15
